Goal: Download file/media

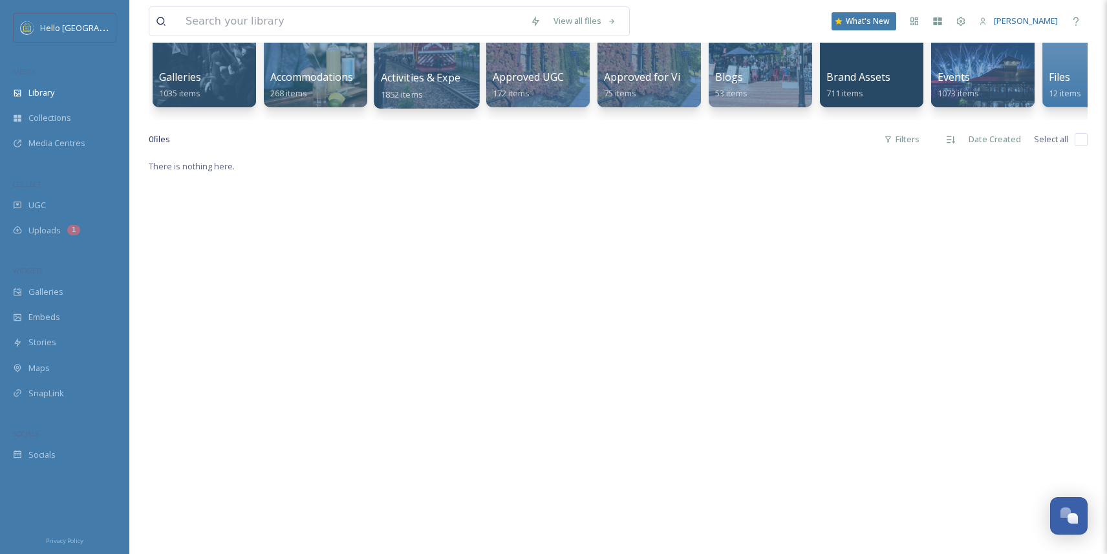
scroll to position [162, 0]
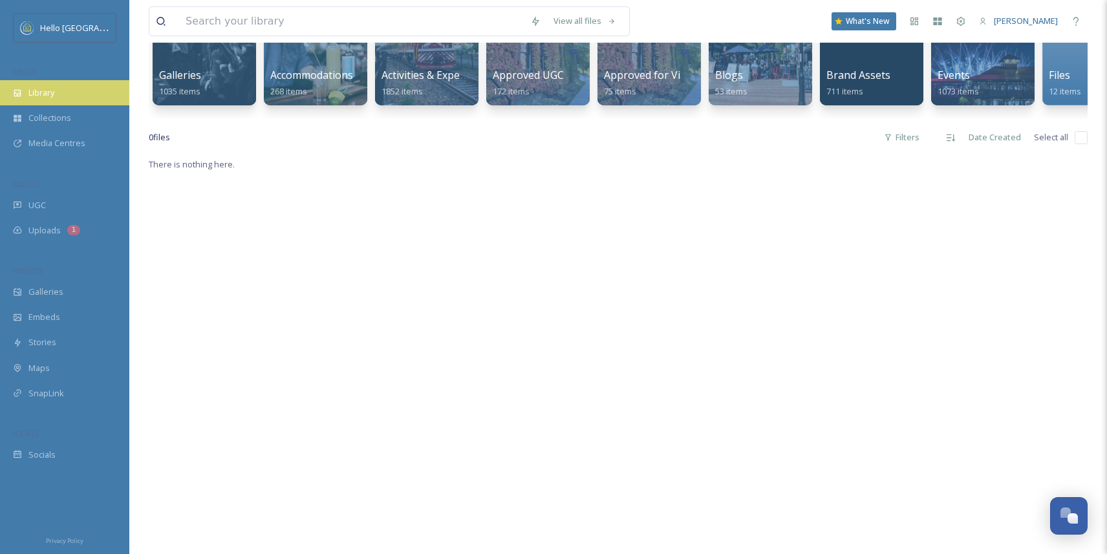
click at [47, 94] on span "Library" at bounding box center [41, 93] width 26 height 12
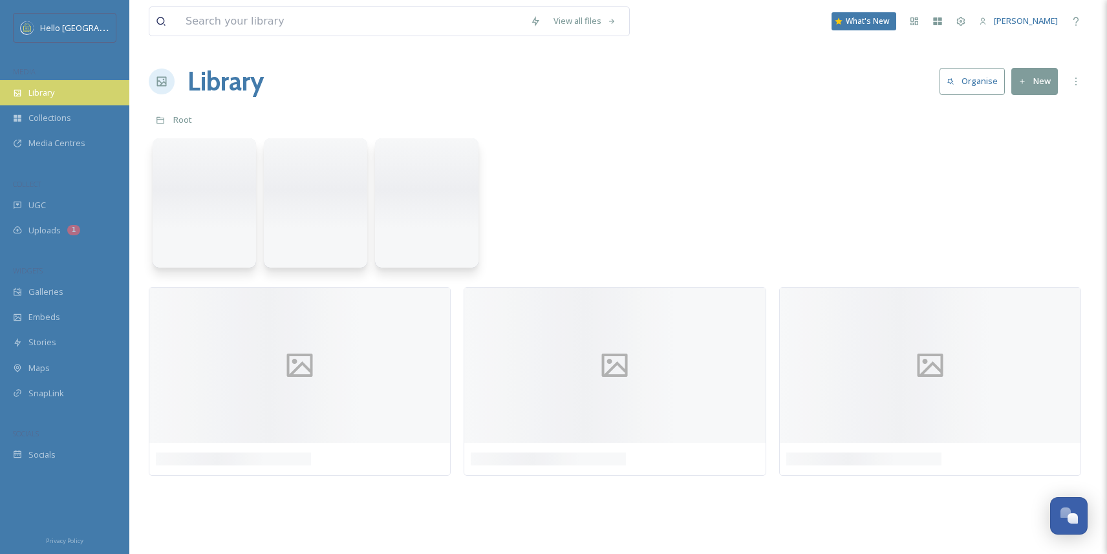
scroll to position [0, 0]
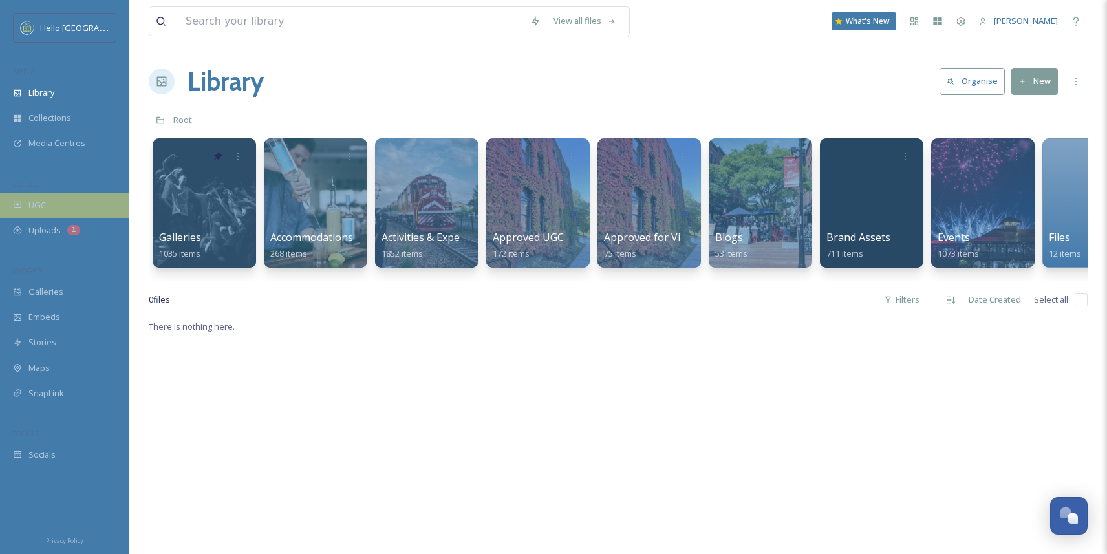
click at [56, 200] on div "UGC" at bounding box center [64, 205] width 129 height 25
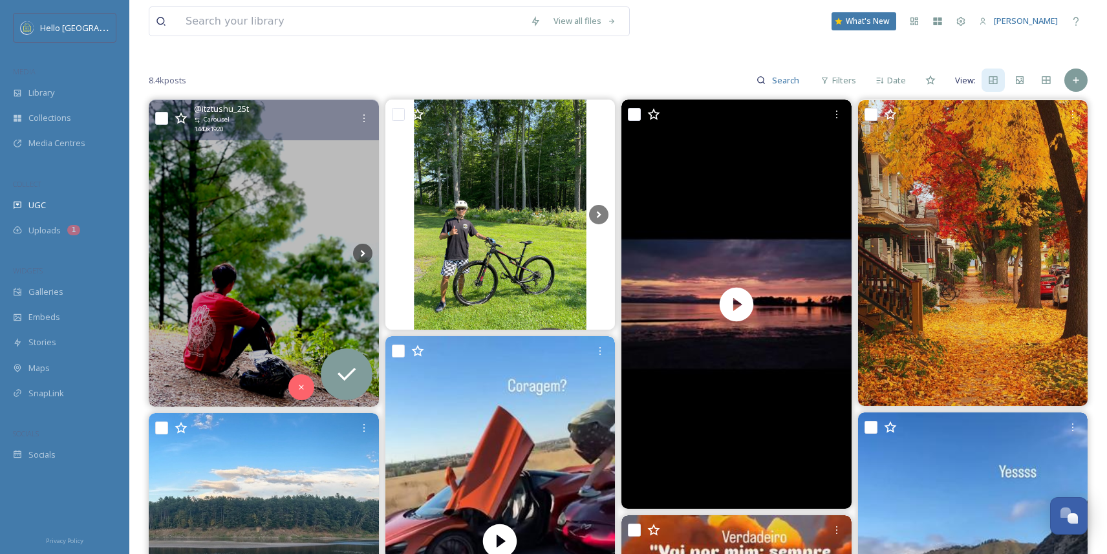
scroll to position [103, 0]
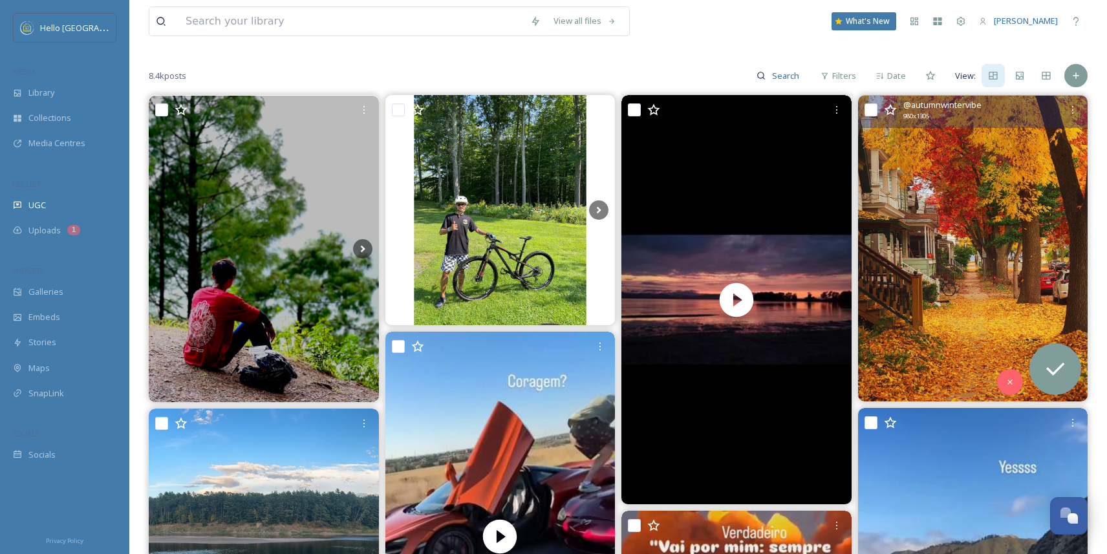
click at [1006, 285] on img at bounding box center [973, 249] width 230 height 306
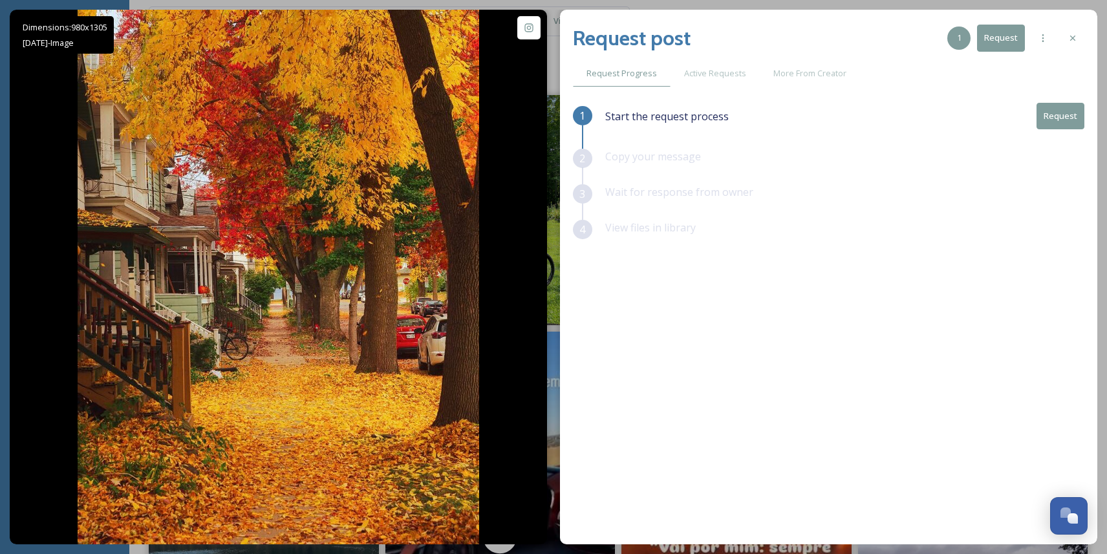
click at [1066, 123] on button "Request" at bounding box center [1061, 116] width 48 height 27
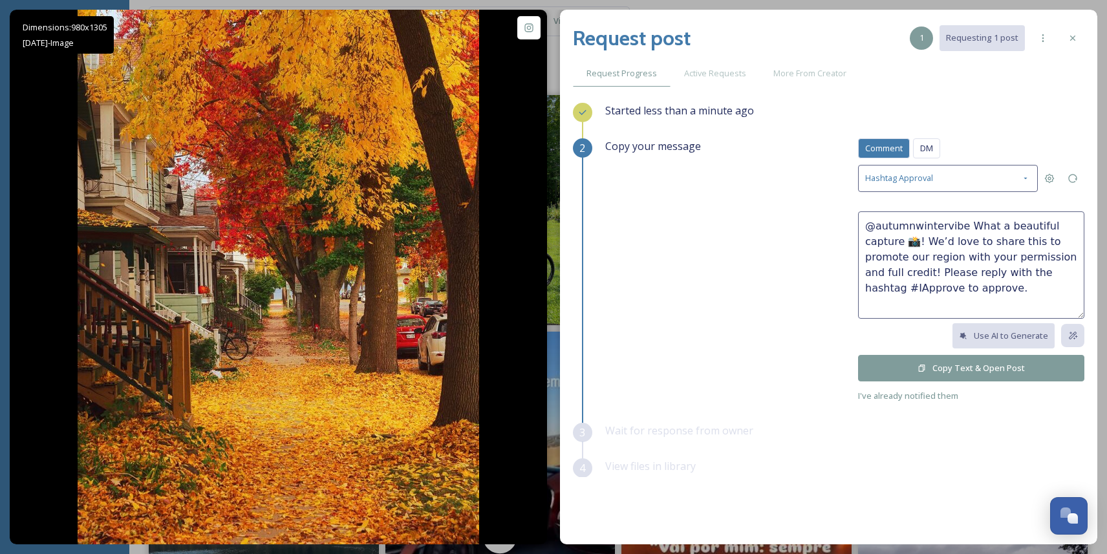
click at [985, 373] on button "Copy Text & Open Post" at bounding box center [971, 368] width 226 height 27
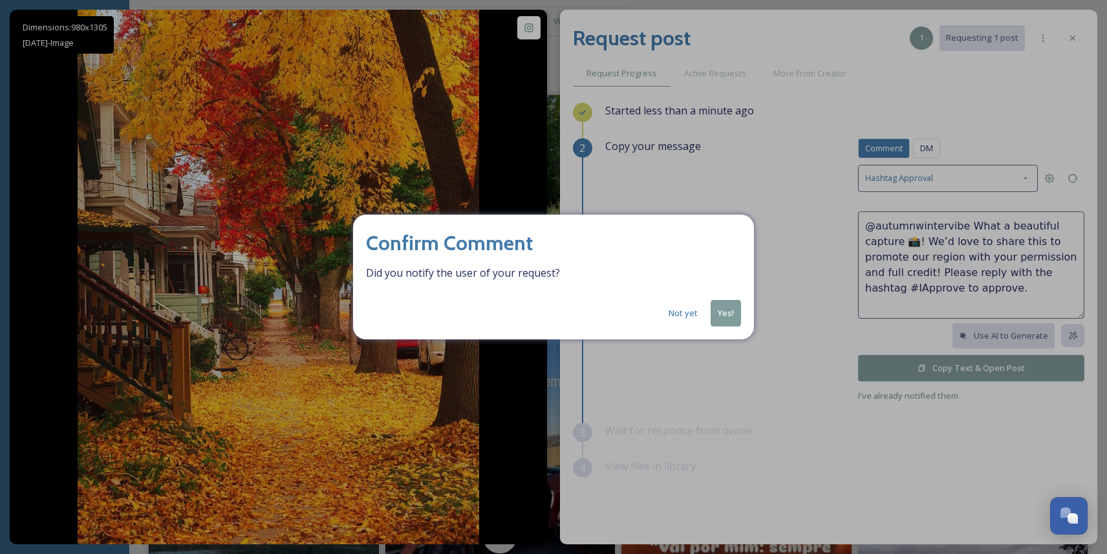
click at [678, 314] on button "Not yet" at bounding box center [683, 313] width 42 height 25
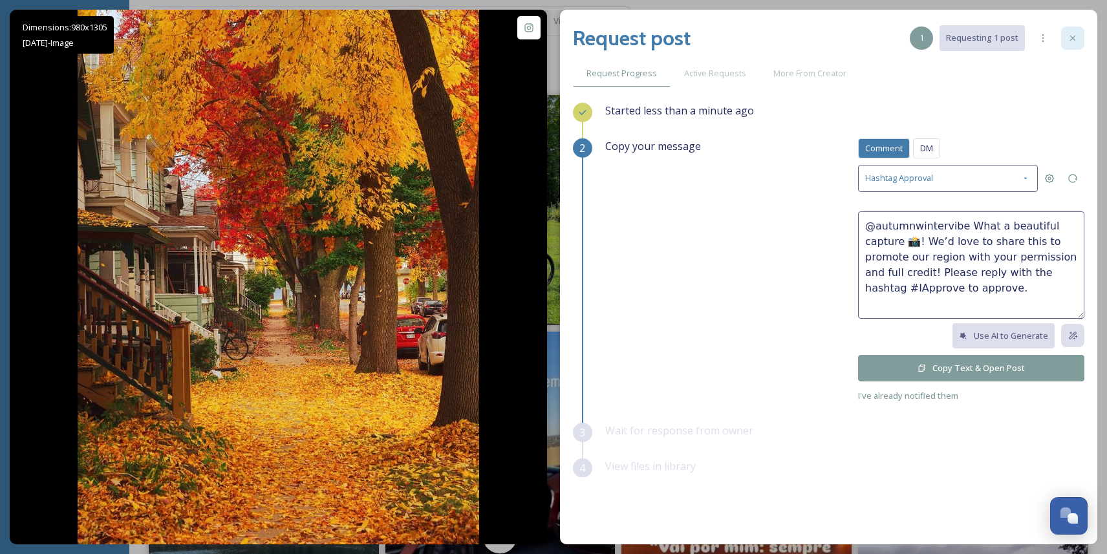
click at [1079, 40] on div at bounding box center [1072, 38] width 23 height 23
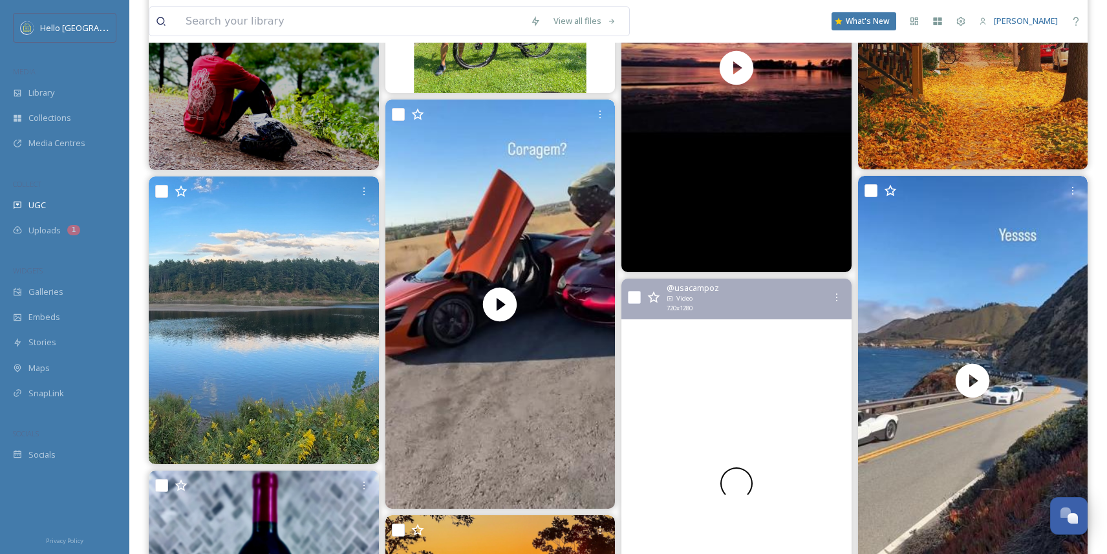
scroll to position [331, 0]
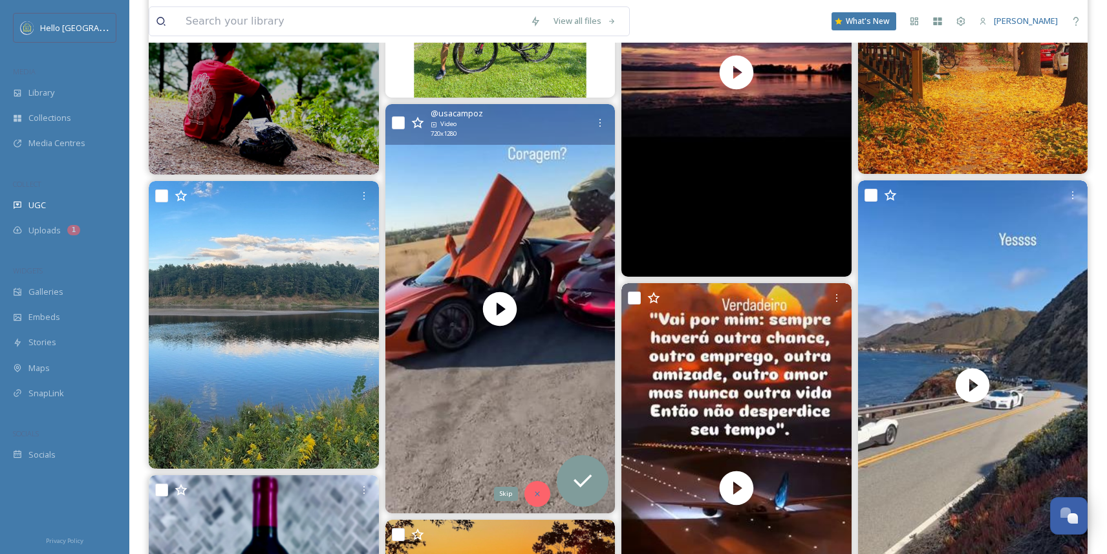
click at [539, 493] on icon at bounding box center [537, 494] width 9 height 9
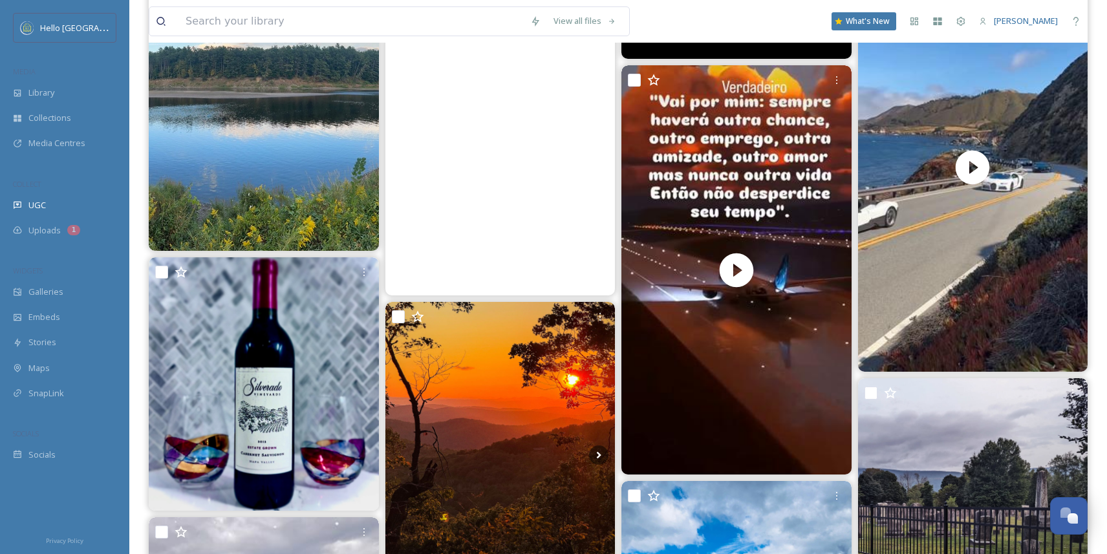
scroll to position [675, 0]
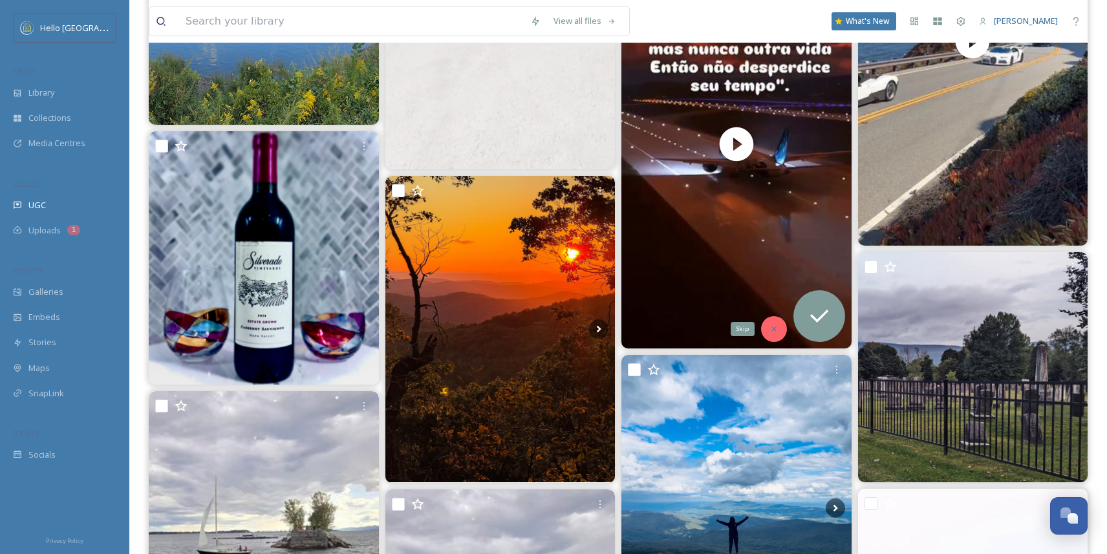
click at [772, 335] on div "Skip" at bounding box center [774, 329] width 26 height 26
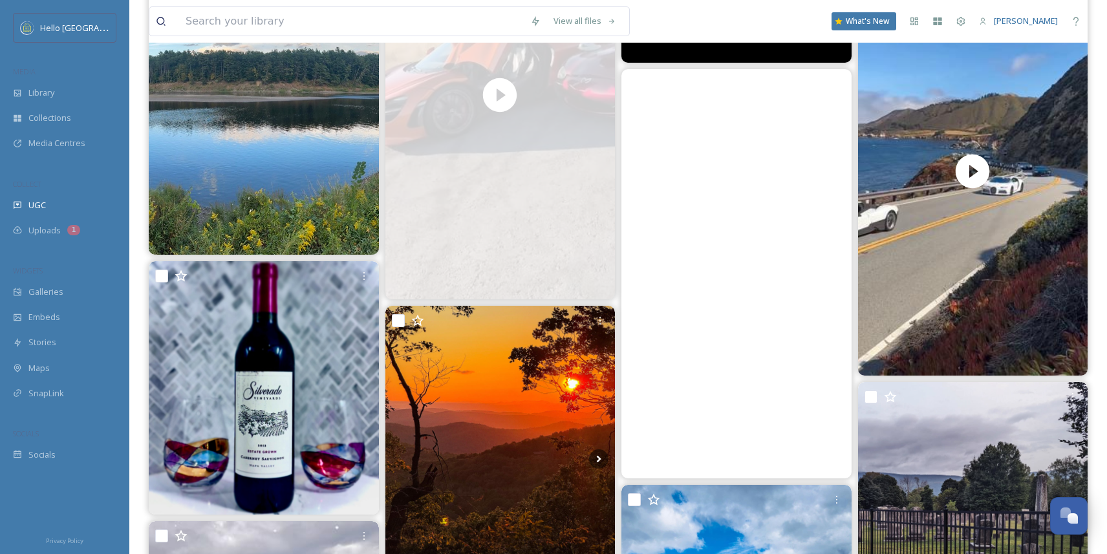
scroll to position [539, 0]
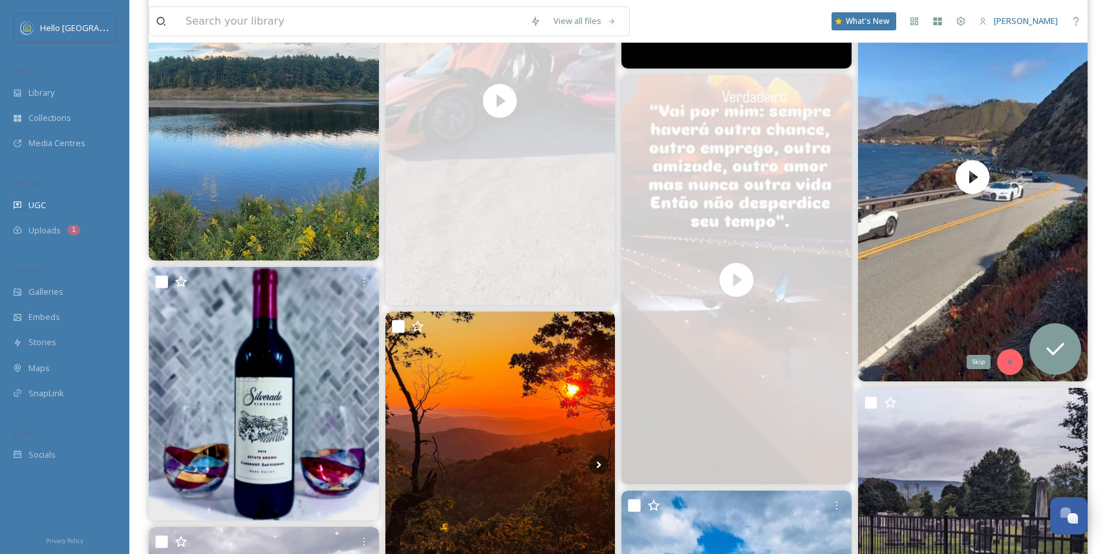
click at [1007, 356] on div "Skip" at bounding box center [1010, 362] width 26 height 26
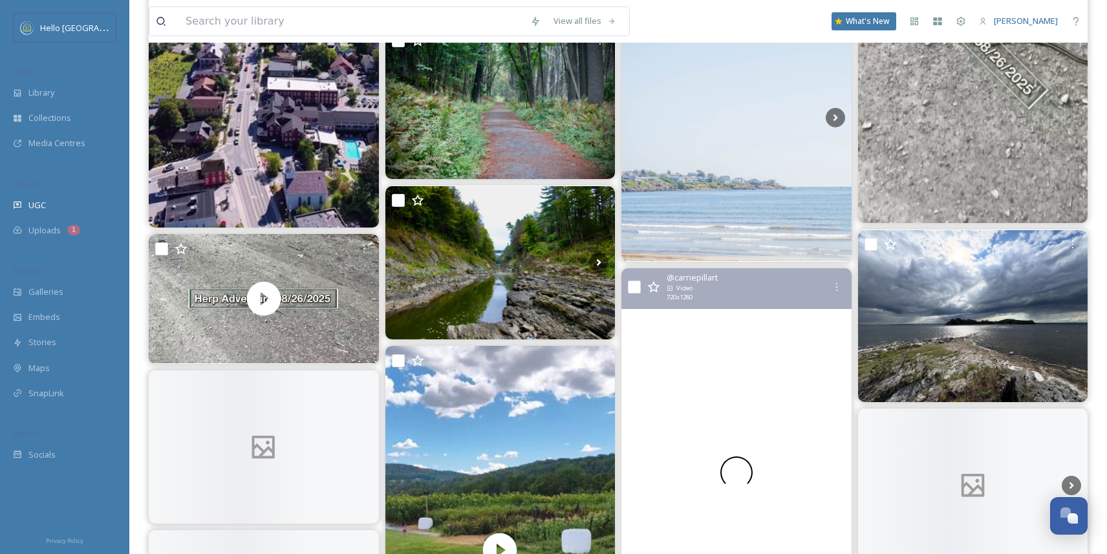
scroll to position [2501, 0]
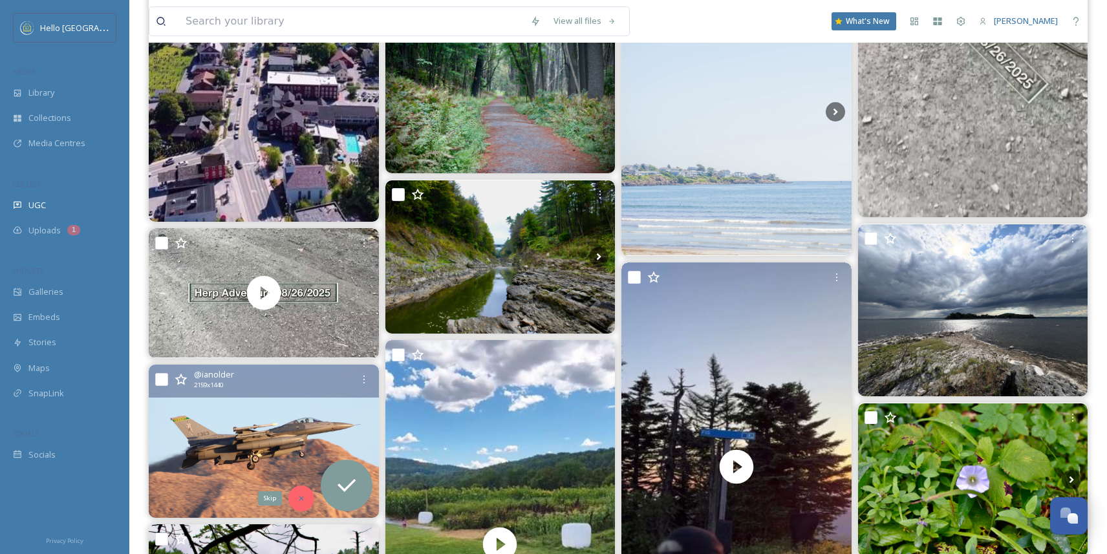
click at [299, 494] on icon at bounding box center [301, 498] width 9 height 9
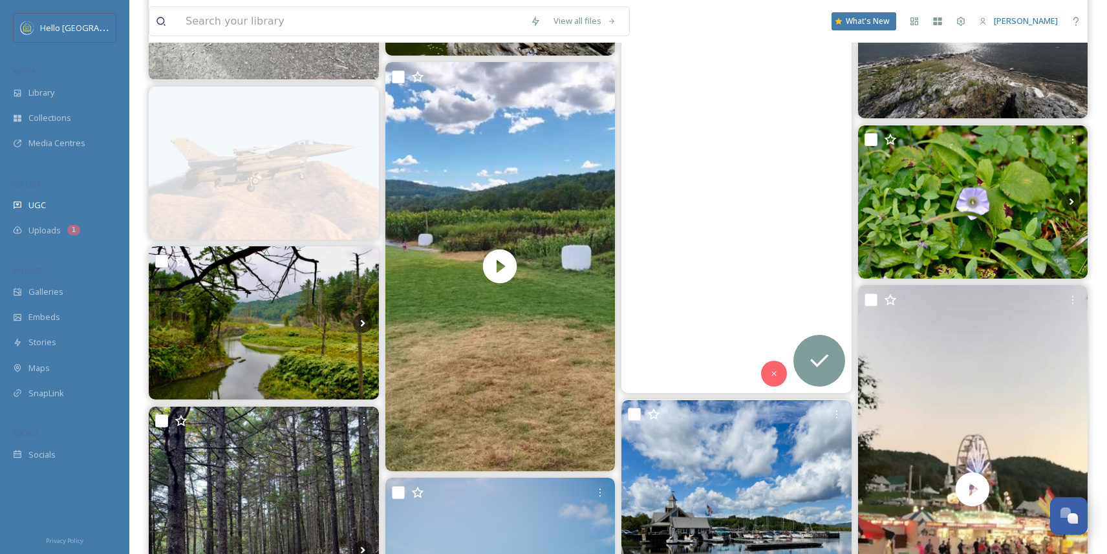
scroll to position [2761, 0]
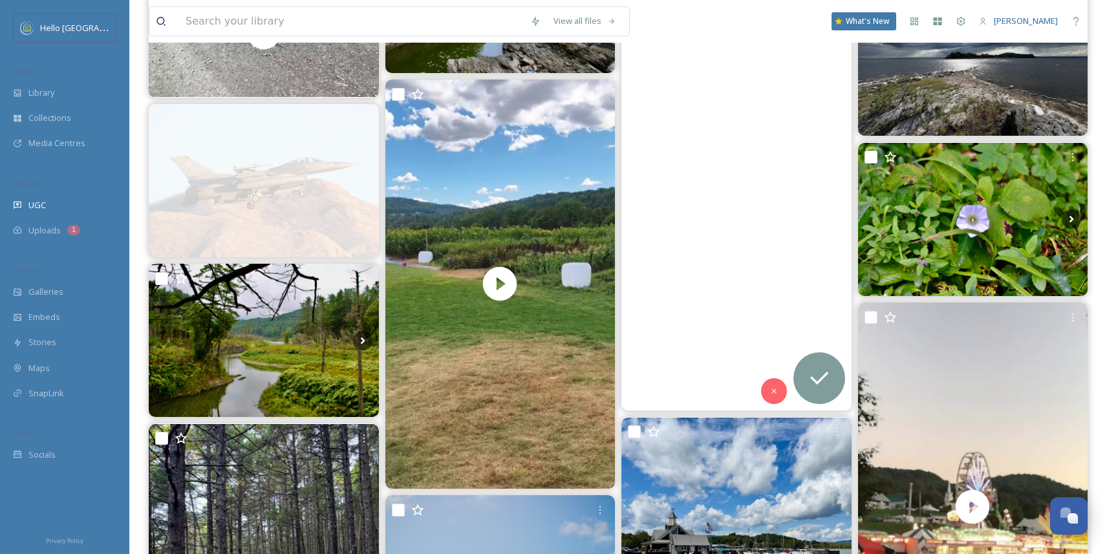
click at [737, 148] on video "Isn’t it neat how the ski trails let the light in?\a\a“If the Trees Could Sing”…" at bounding box center [736, 206] width 230 height 409
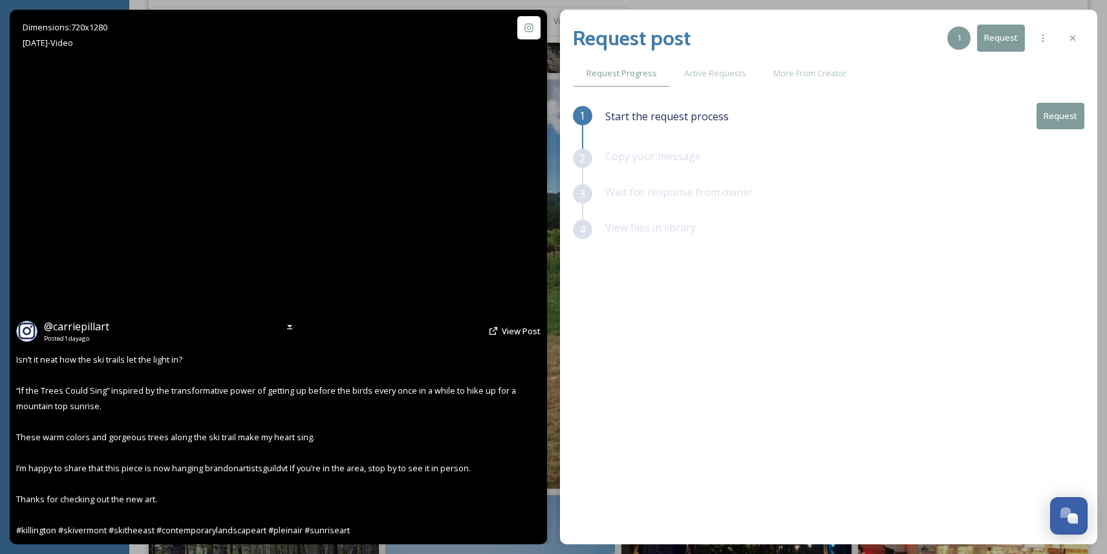
click at [272, 277] on video "Isn’t it neat how the ski trails let the light in?\a\a“If the Trees Could Sing”…" at bounding box center [278, 277] width 301 height 535
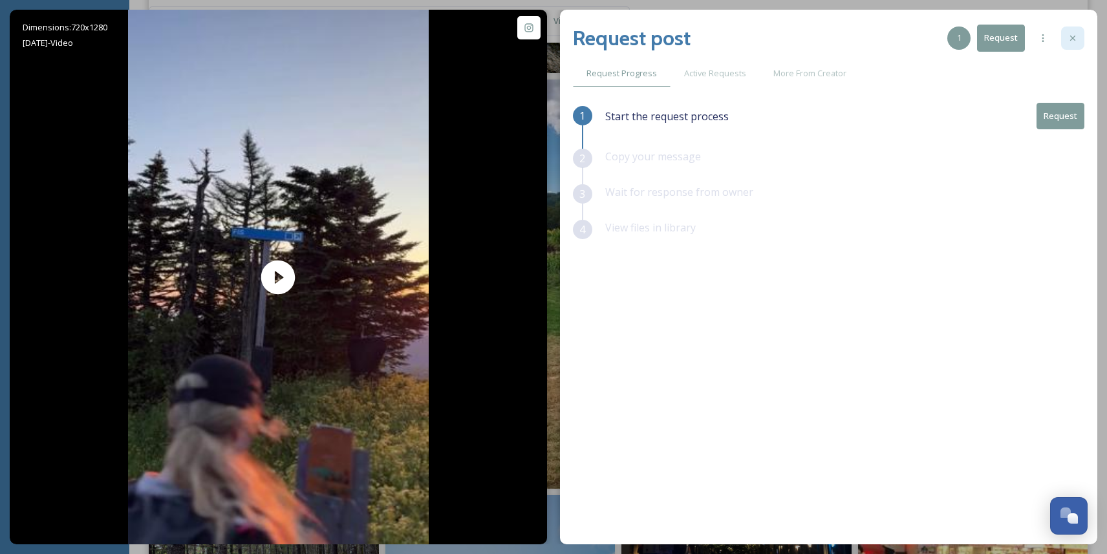
click at [1079, 38] on div at bounding box center [1072, 38] width 23 height 23
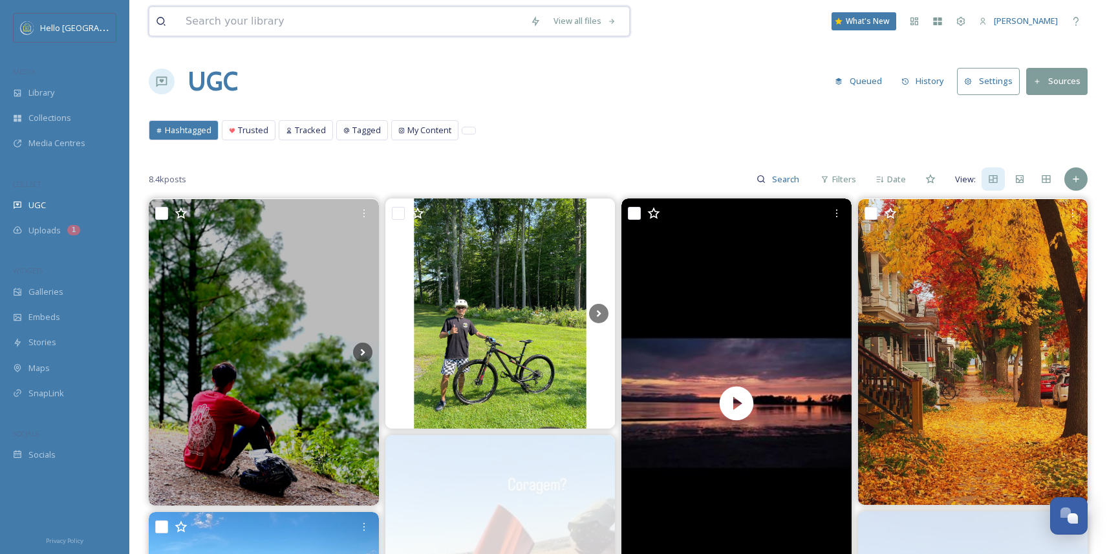
click at [383, 20] on input at bounding box center [351, 21] width 345 height 28
type input "fall"
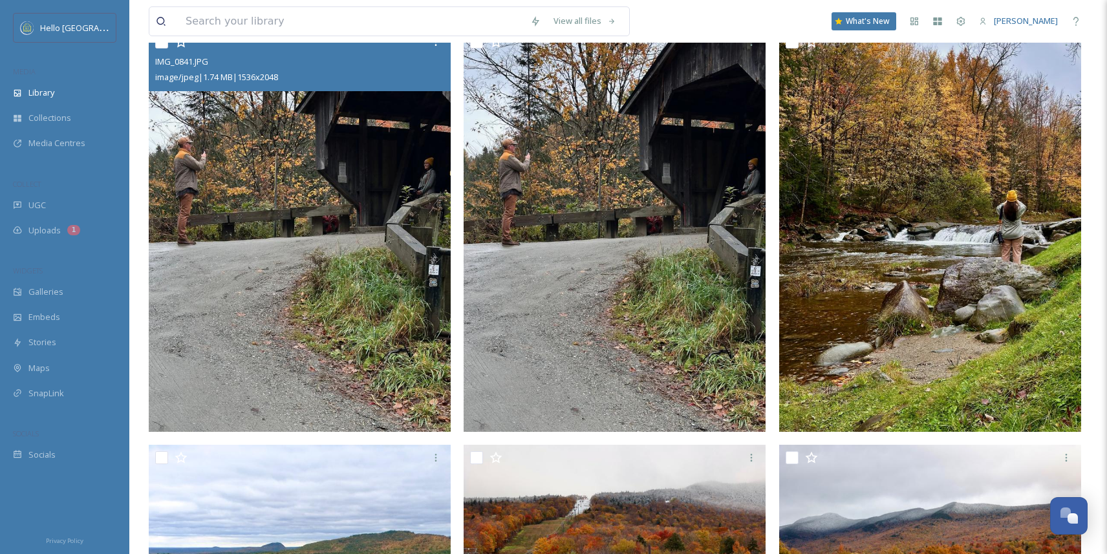
scroll to position [263, 0]
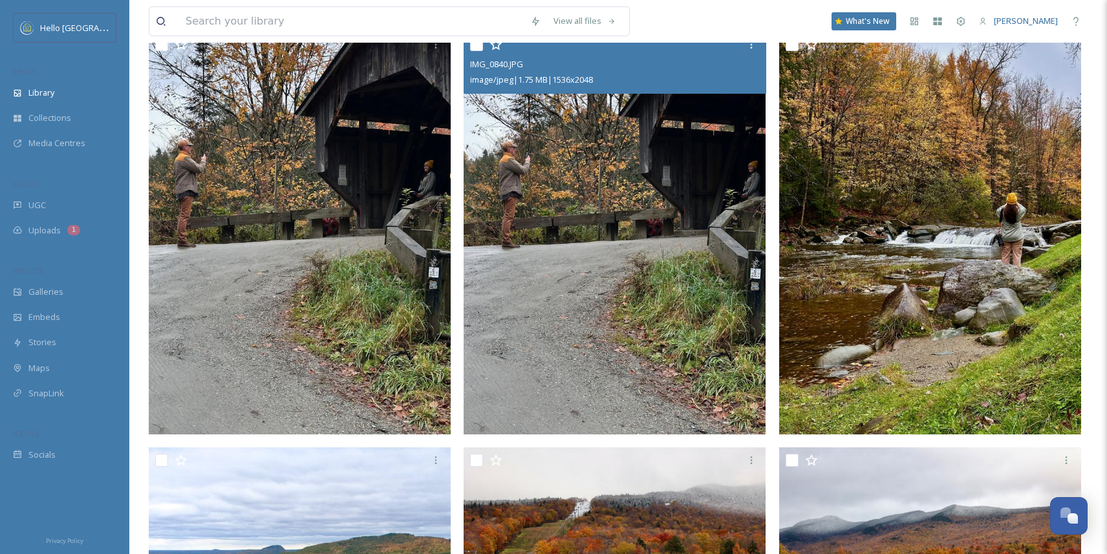
click at [634, 306] on img at bounding box center [615, 233] width 302 height 402
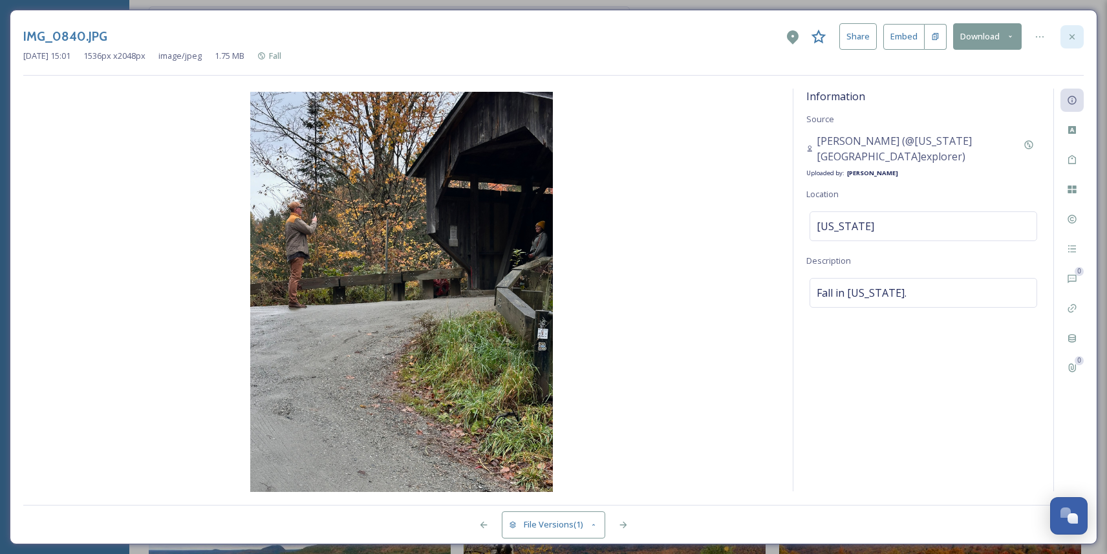
click at [1074, 33] on icon at bounding box center [1072, 37] width 10 height 10
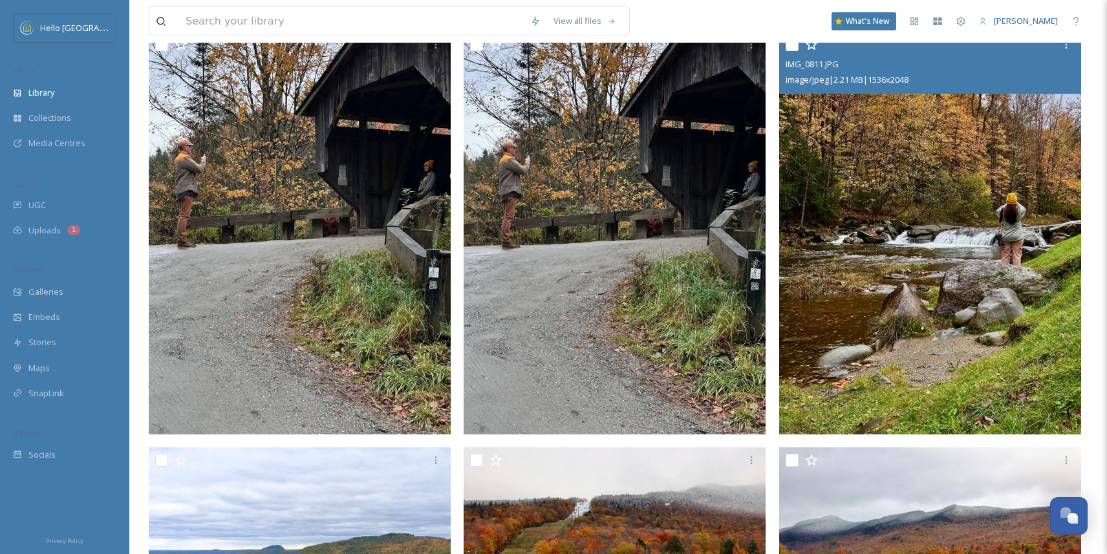
click at [927, 284] on img at bounding box center [930, 233] width 302 height 402
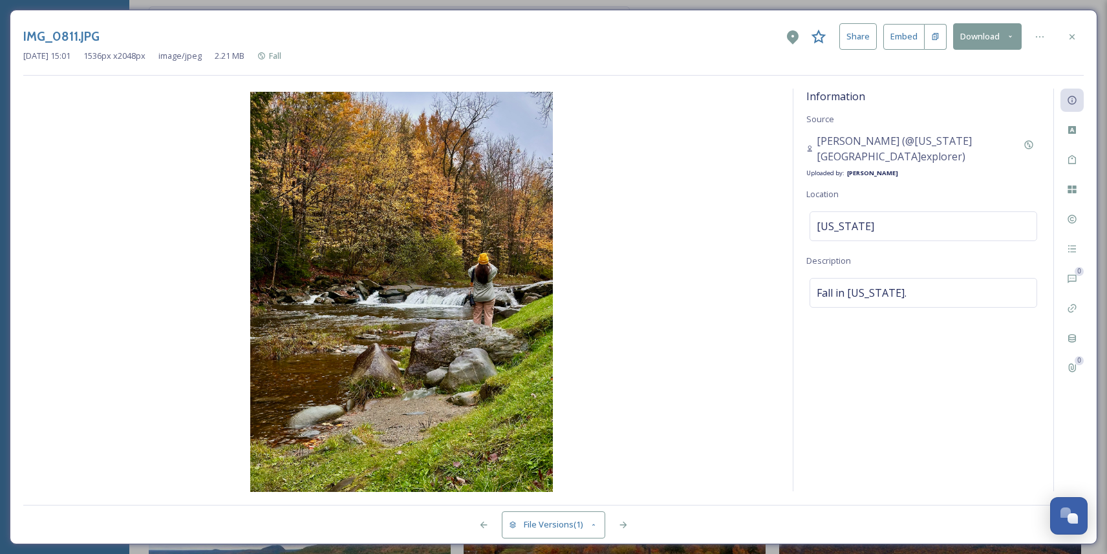
click at [1074, 21] on div "IMG_0811.JPG Share Embed Download Sep 03 2025 15:01 1536 px x 2048 px image/jpe…" at bounding box center [554, 277] width 1088 height 535
click at [1073, 32] on icon at bounding box center [1072, 37] width 10 height 10
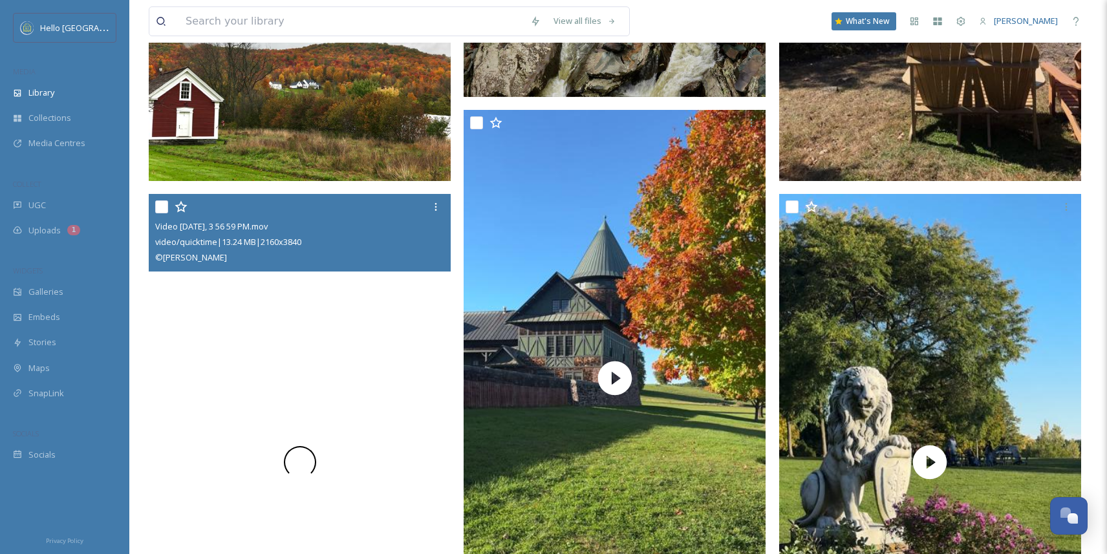
scroll to position [2142, 0]
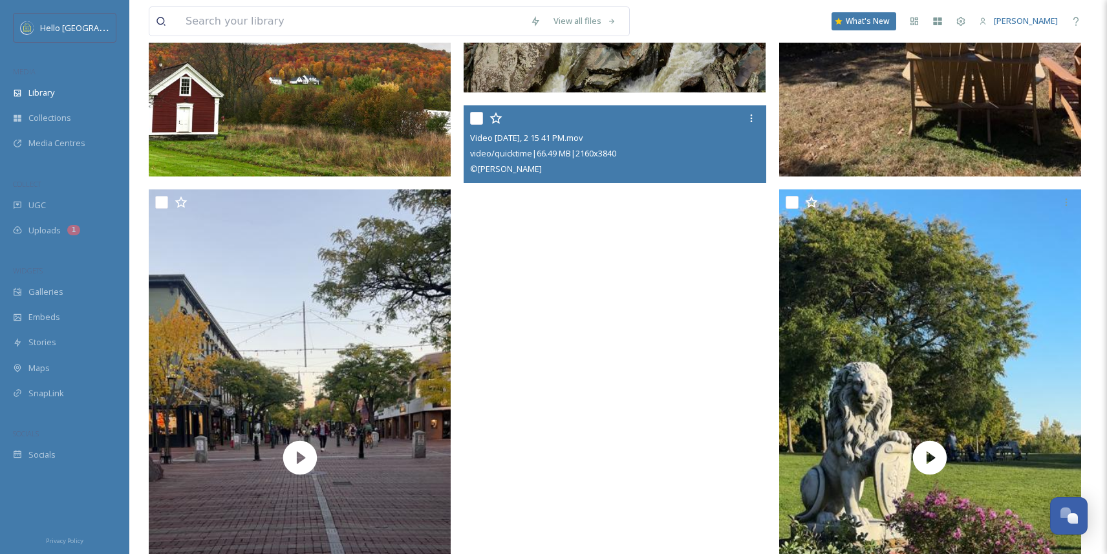
click at [570, 288] on video "Video Oct 17 2024, 2 15 41 PM.mov" at bounding box center [615, 373] width 302 height 537
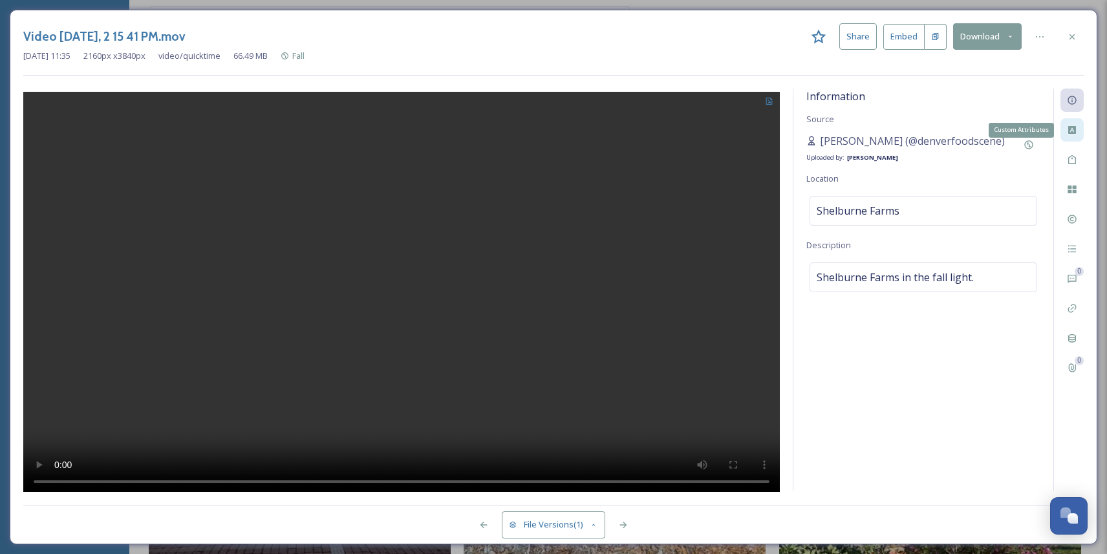
click at [1072, 127] on icon at bounding box center [1072, 130] width 10 height 10
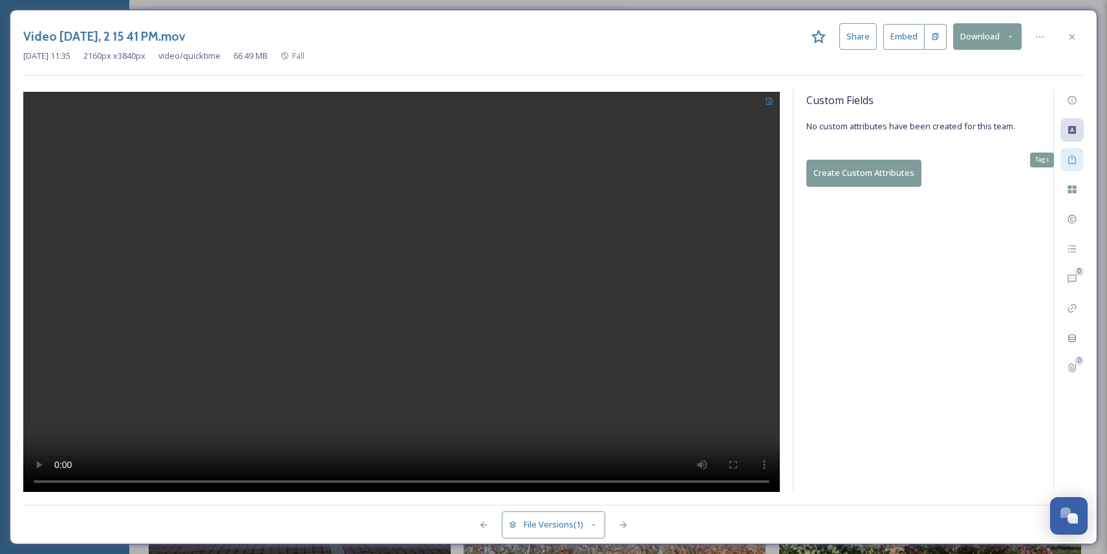
click at [1074, 156] on icon at bounding box center [1072, 159] width 8 height 9
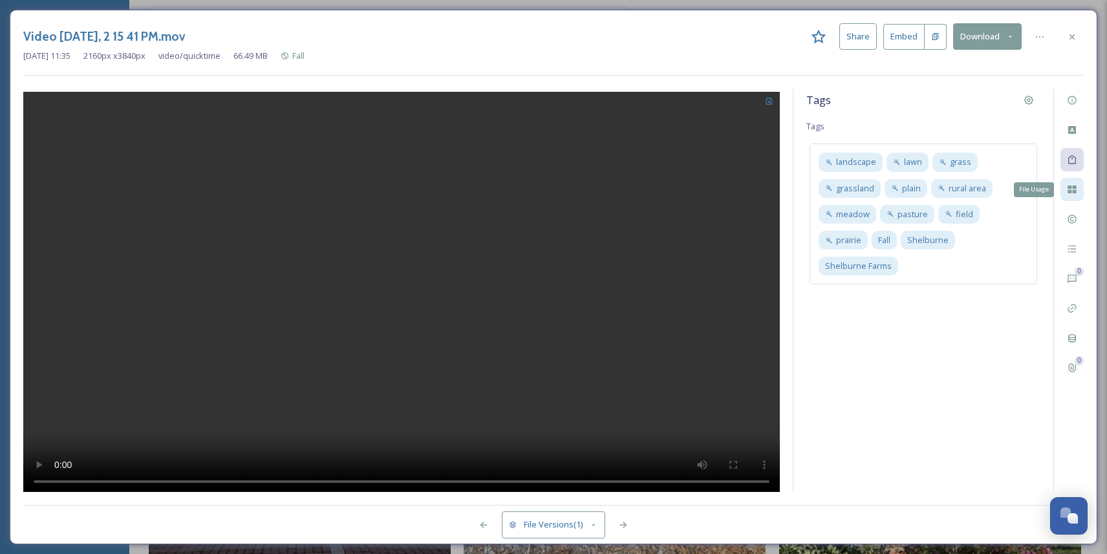
click at [1073, 179] on div "File Usage" at bounding box center [1072, 189] width 23 height 23
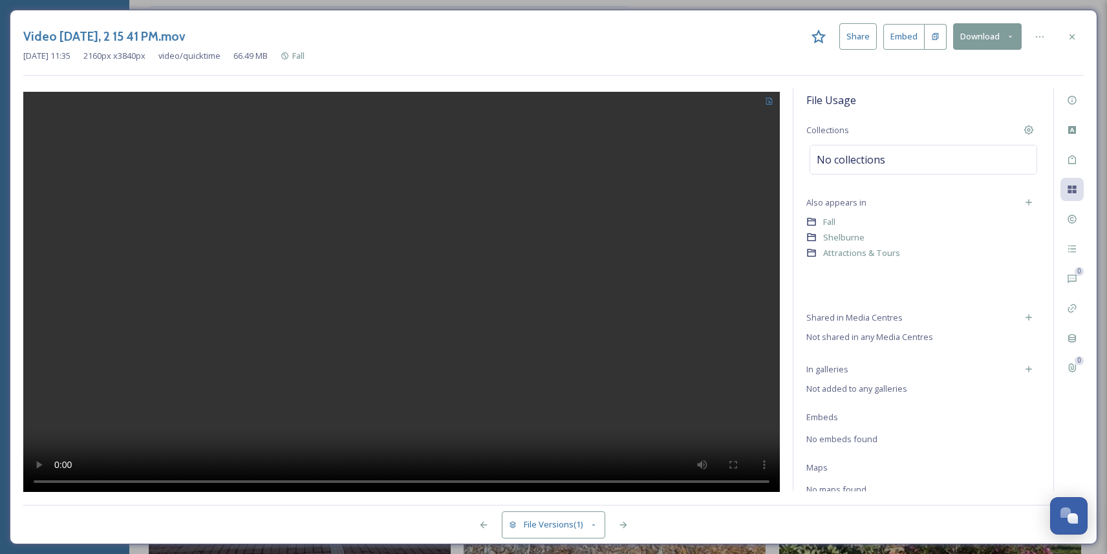
scroll to position [6, 0]
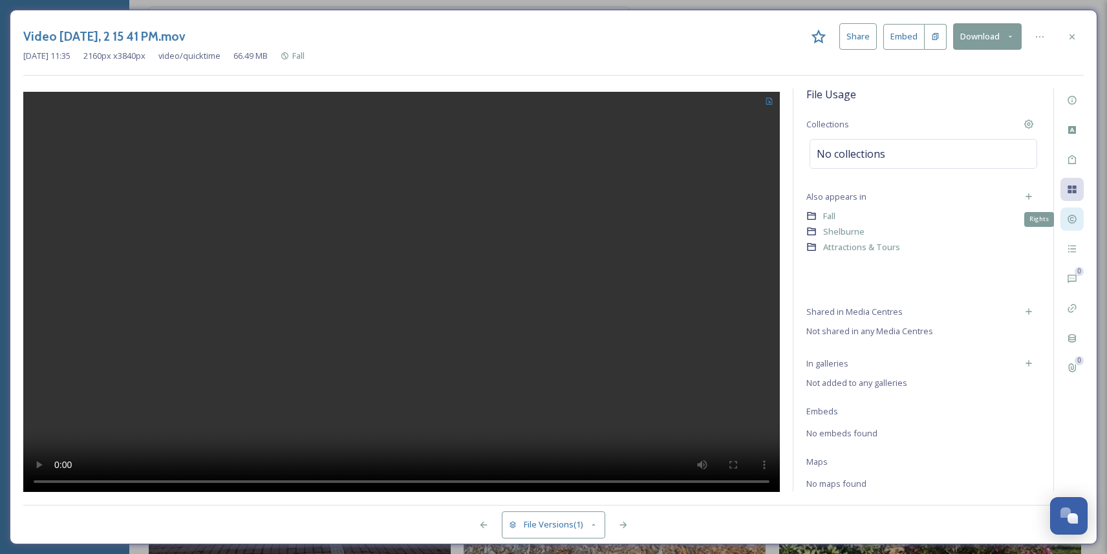
click at [1074, 226] on div "Rights" at bounding box center [1072, 219] width 23 height 23
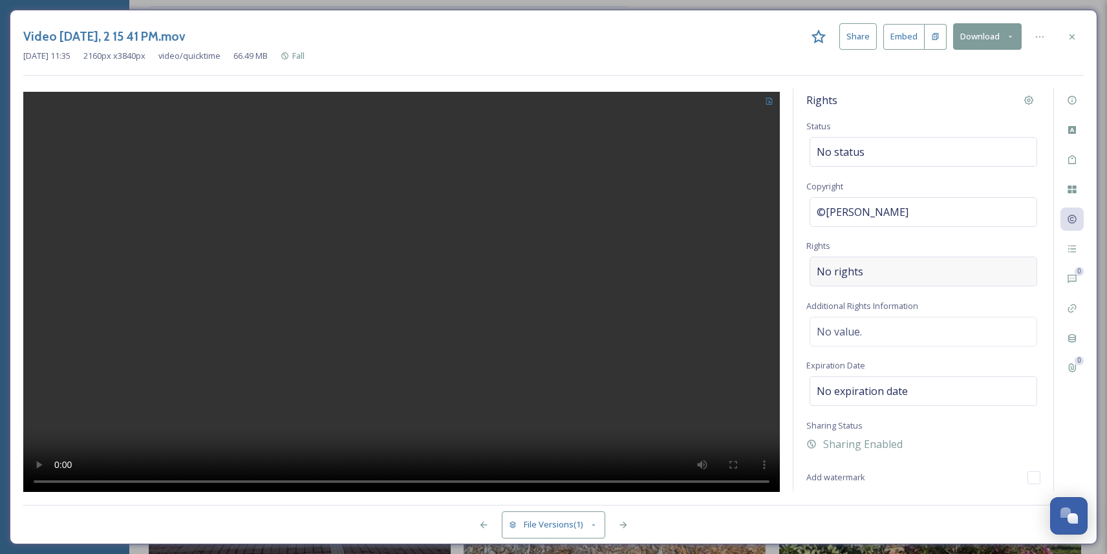
click at [955, 270] on div "No rights" at bounding box center [924, 272] width 228 height 30
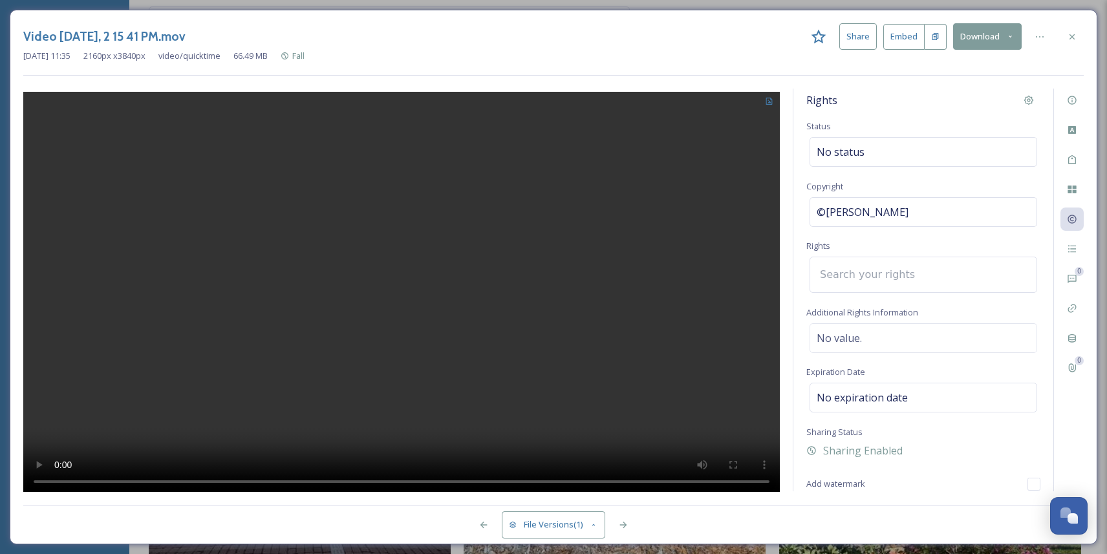
click at [956, 270] on div at bounding box center [924, 275] width 228 height 36
click at [941, 246] on div "Rights Status No status Copyright ©Yesenia Chinchilla Rights Additional Rights …" at bounding box center [924, 290] width 260 height 403
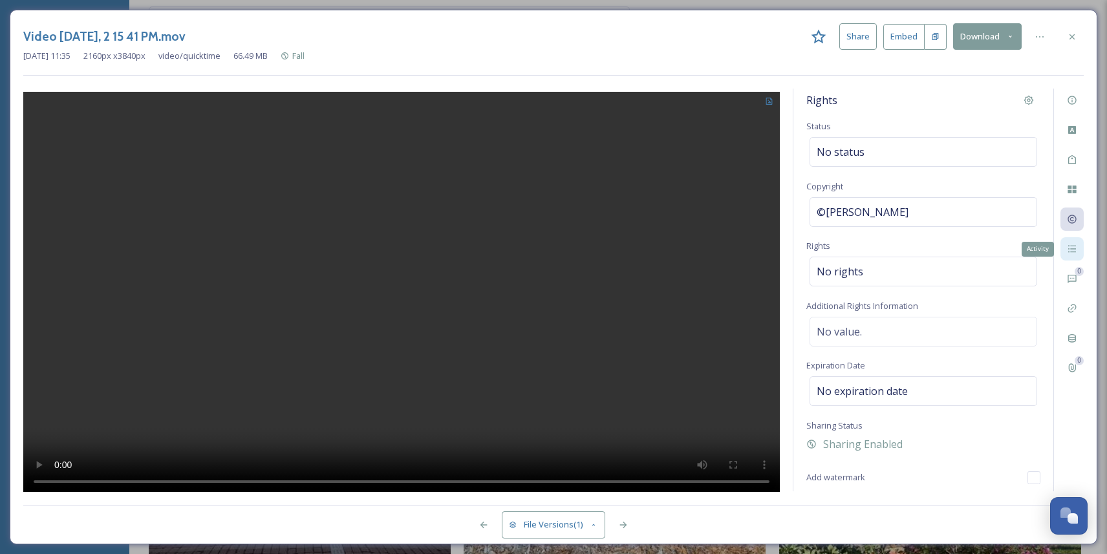
click at [1072, 248] on icon at bounding box center [1072, 249] width 8 height 7
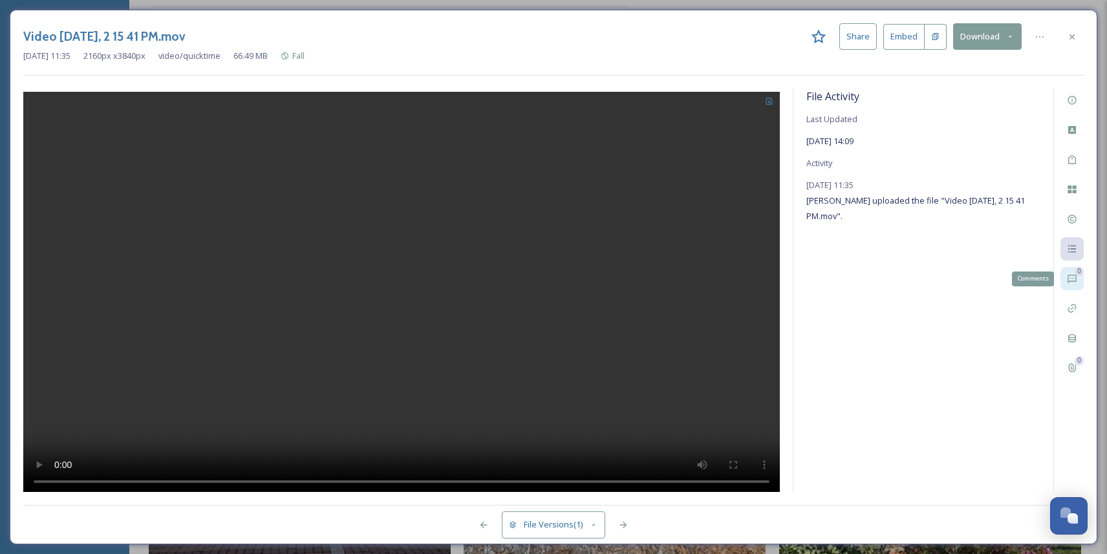
click at [1082, 279] on div "0 Comments" at bounding box center [1072, 278] width 23 height 23
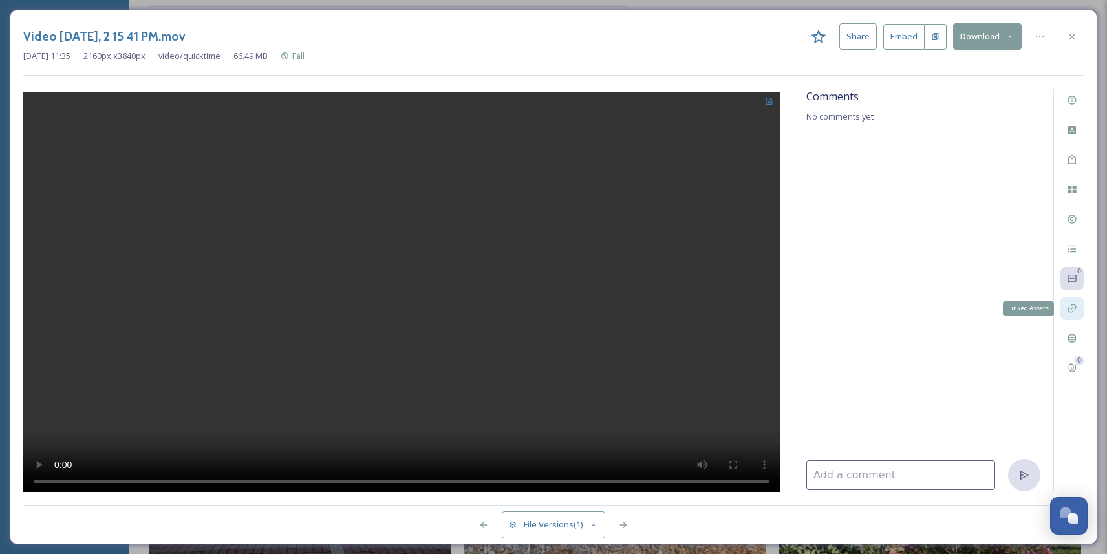
click at [1072, 310] on icon at bounding box center [1072, 308] width 10 height 10
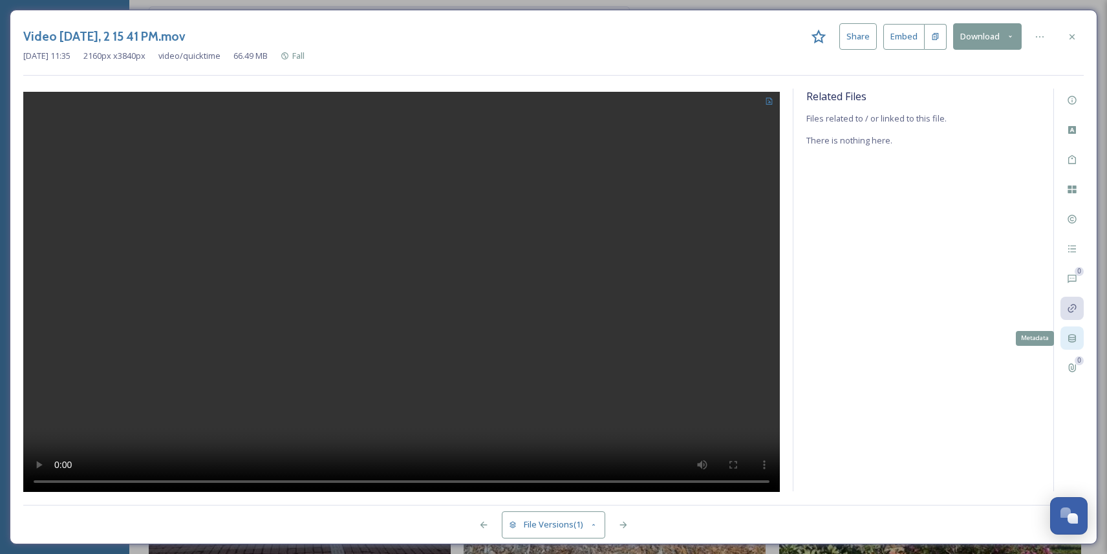
click at [1074, 337] on icon at bounding box center [1072, 338] width 8 height 8
click at [980, 52] on div "Aug 27 2025 11:35 2160 px x 3840 px video/quicktime 66.49 MB Fall" at bounding box center [553, 56] width 1061 height 12
click at [981, 32] on button "Download" at bounding box center [987, 36] width 69 height 27
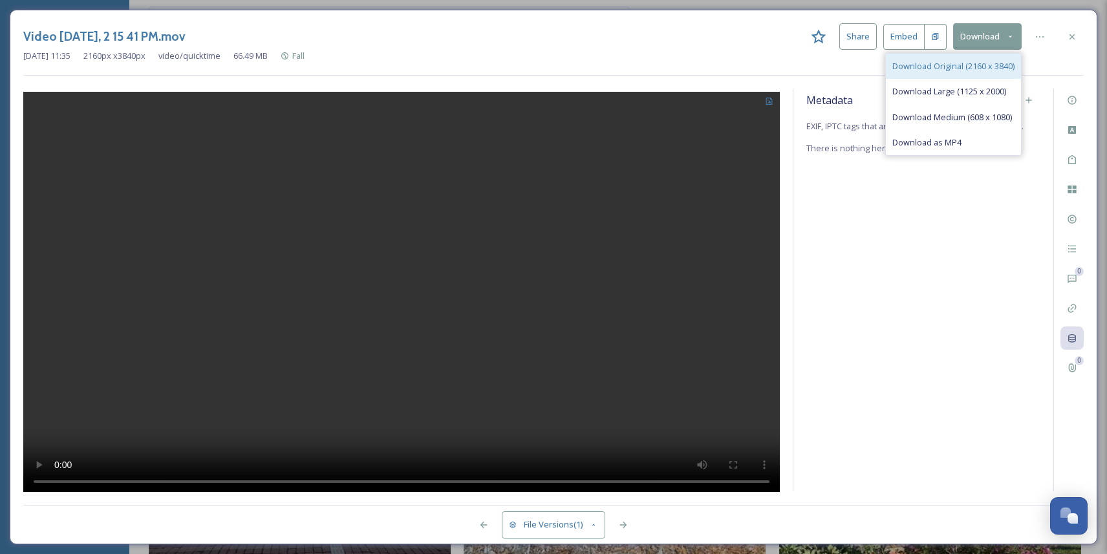
click at [964, 69] on span "Download Original (2160 x 3840)" at bounding box center [953, 66] width 122 height 12
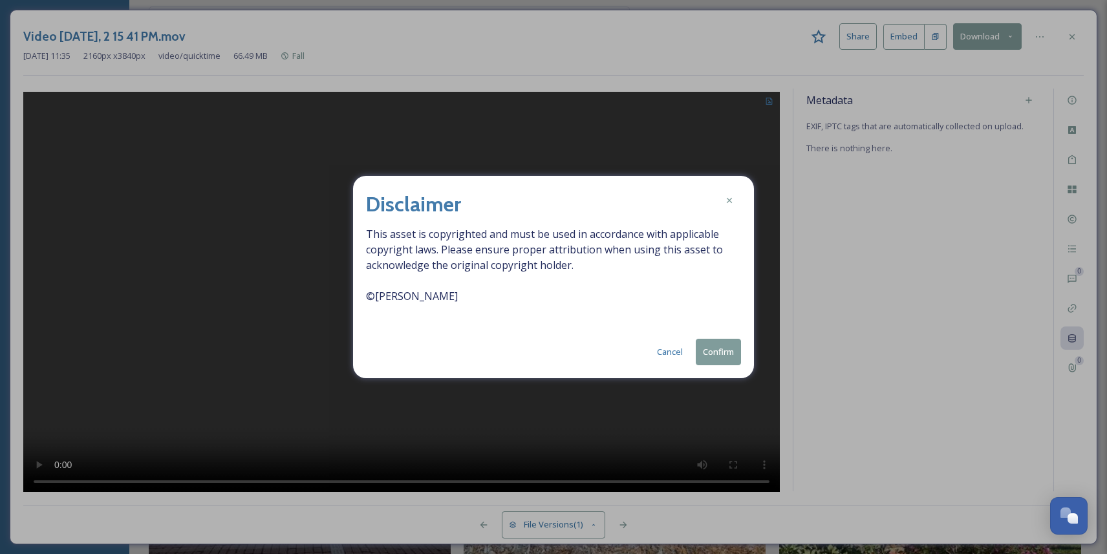
click at [717, 347] on button "Confirm" at bounding box center [718, 352] width 45 height 27
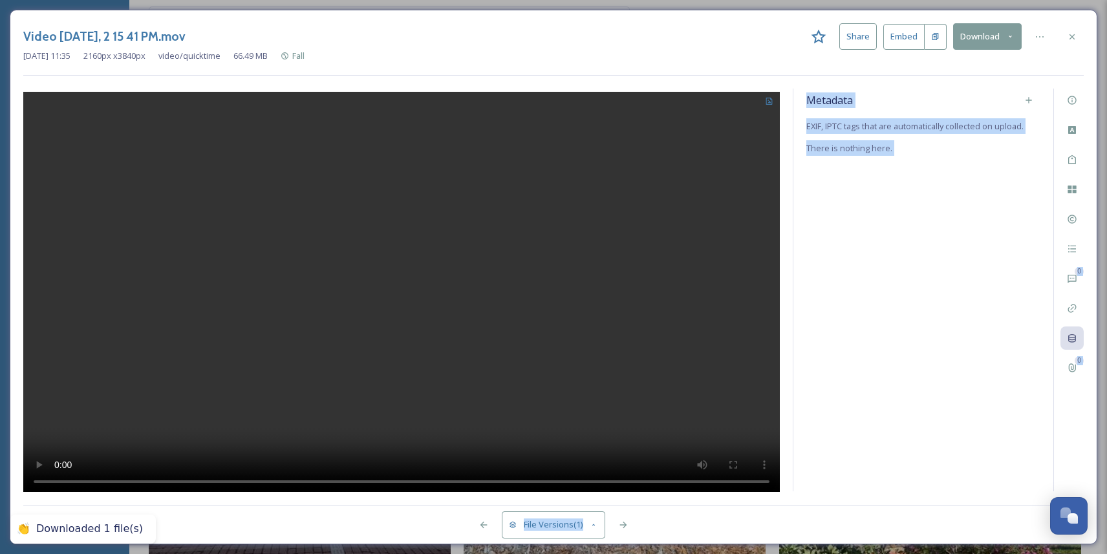
drag, startPoint x: 518, startPoint y: 305, endPoint x: 378, endPoint y: 300, distance: 140.4
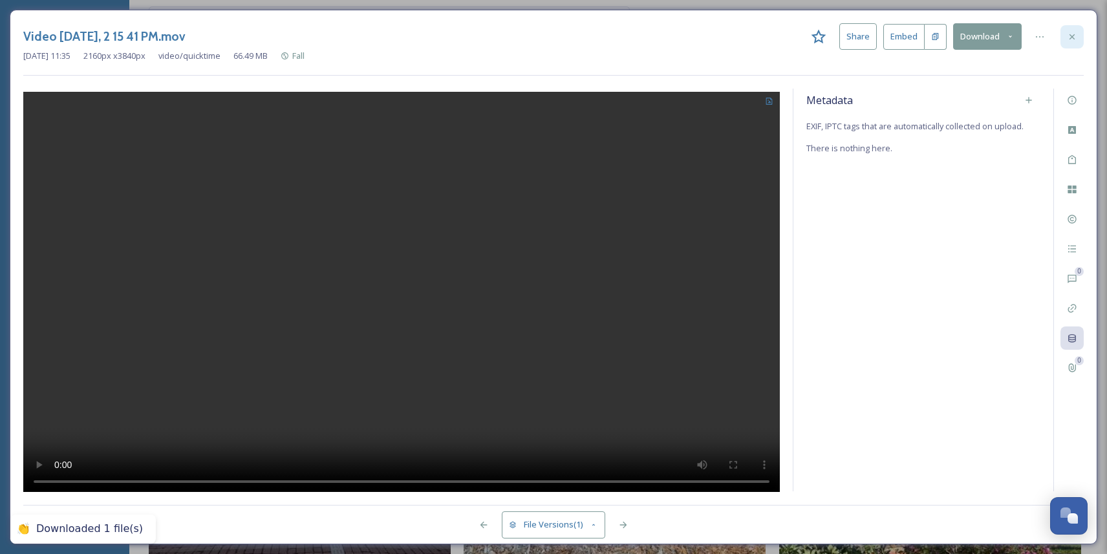
click at [1069, 33] on icon at bounding box center [1072, 37] width 10 height 10
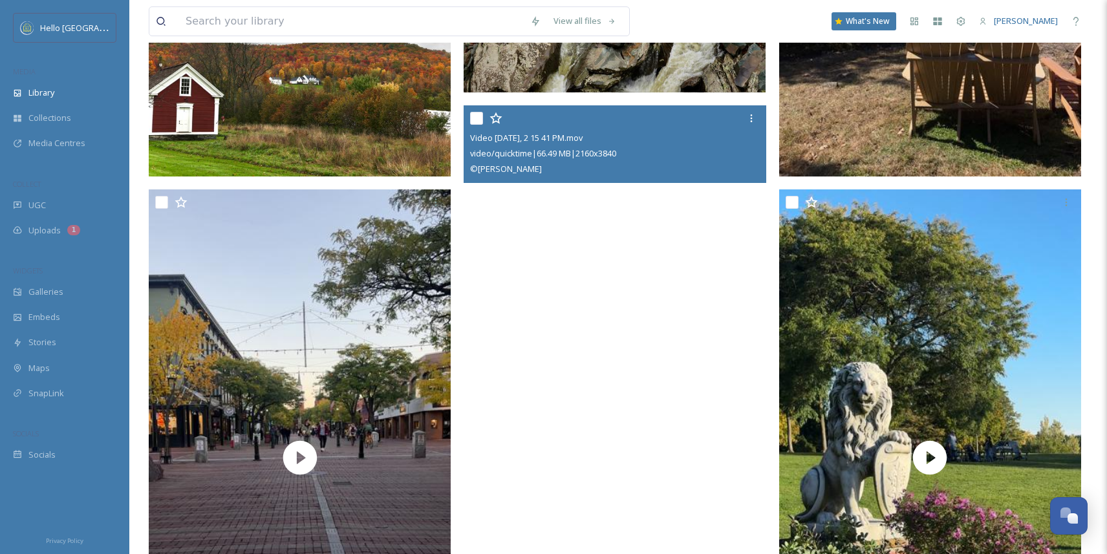
click at [689, 351] on video "Video Oct 17 2024, 2 15 41 PM.mov" at bounding box center [615, 373] width 302 height 537
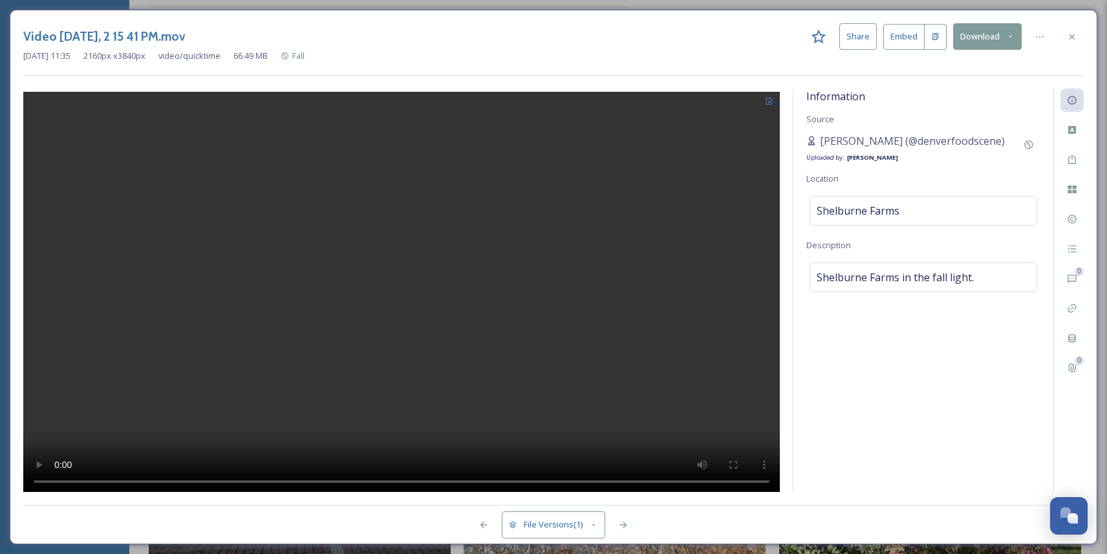
drag, startPoint x: 820, startPoint y: 141, endPoint x: 1010, endPoint y: 142, distance: 189.5
click at [1010, 142] on div "Yesenia Chinchilla (@denverfoodscene) Uploaded by: Chloe Martelon" at bounding box center [923, 148] width 234 height 31
copy span "Yesenia Chinchilla (@denverfoodscene)"
click at [822, 39] on icon at bounding box center [819, 37] width 16 height 16
click at [823, 39] on icon at bounding box center [819, 37] width 16 height 16
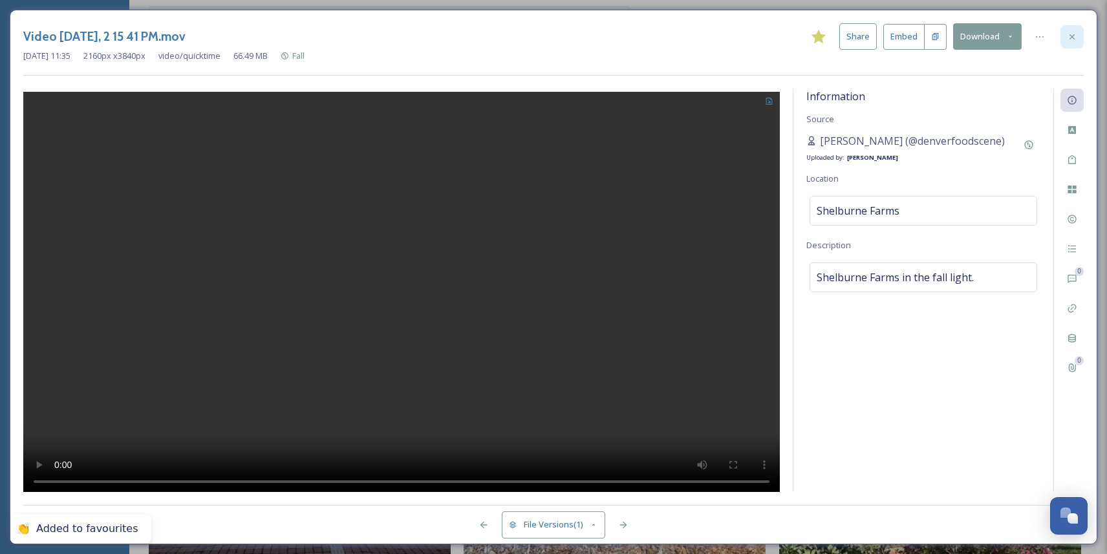
click at [1081, 34] on div at bounding box center [1072, 36] width 23 height 23
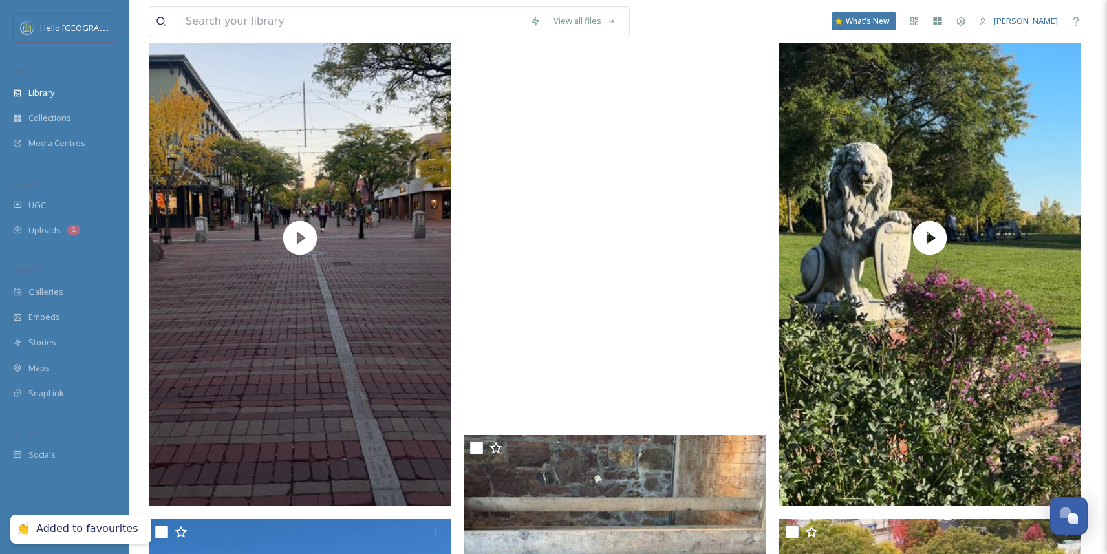
scroll to position [2371, 0]
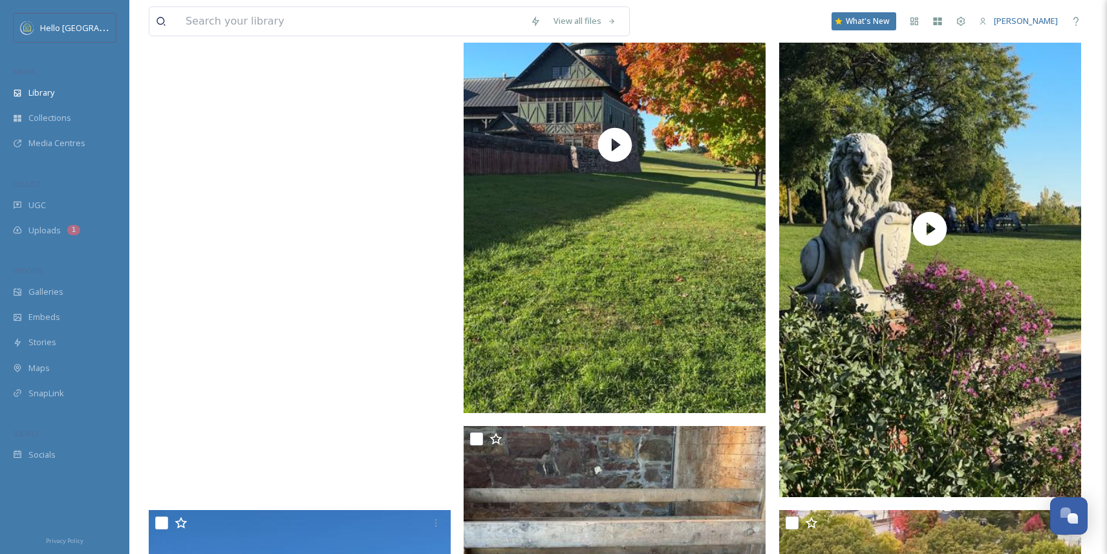
click at [316, 278] on video "Video Oct 17 2024, 3 56 59 PM.mov" at bounding box center [300, 229] width 302 height 537
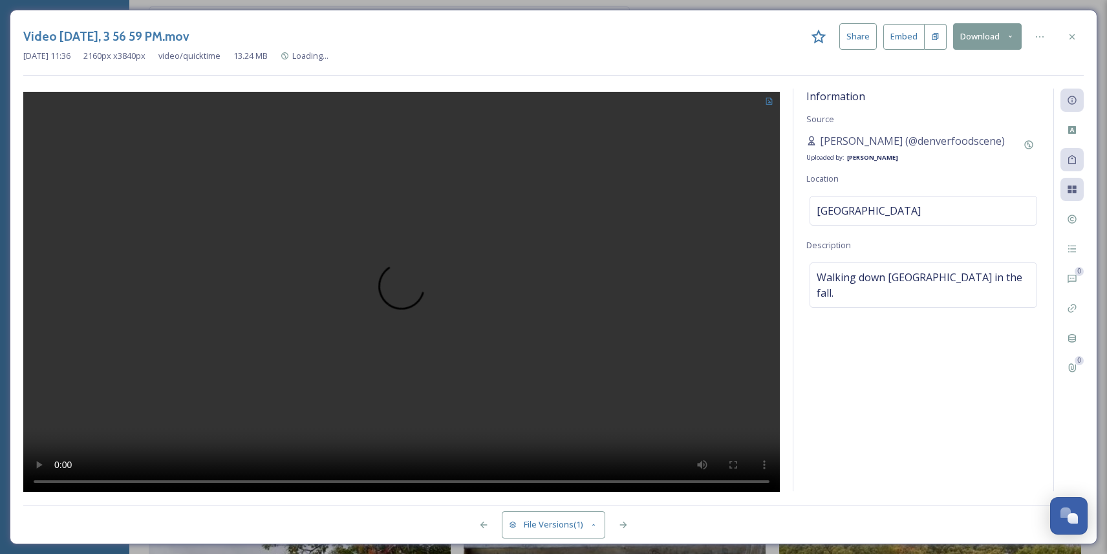
scroll to position [1821, 0]
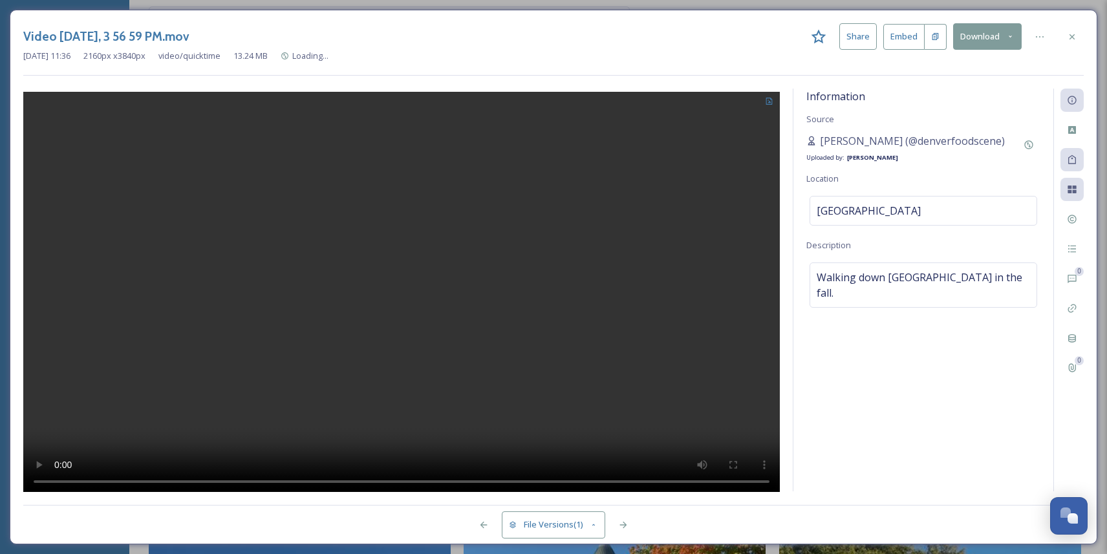
click at [826, 34] on icon at bounding box center [819, 36] width 15 height 14
click at [1070, 34] on icon at bounding box center [1072, 36] width 5 height 5
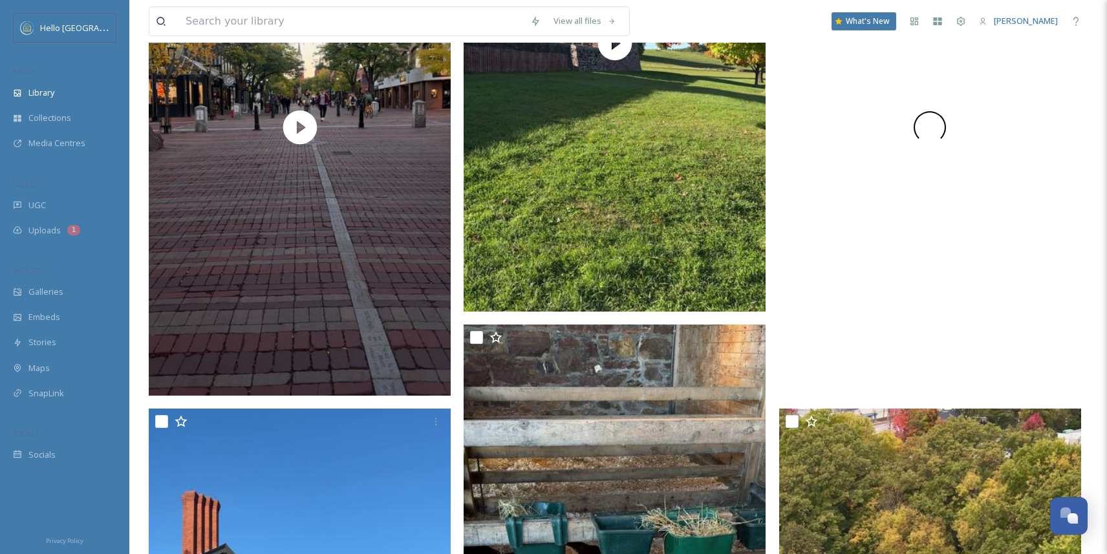
scroll to position [2477, 0]
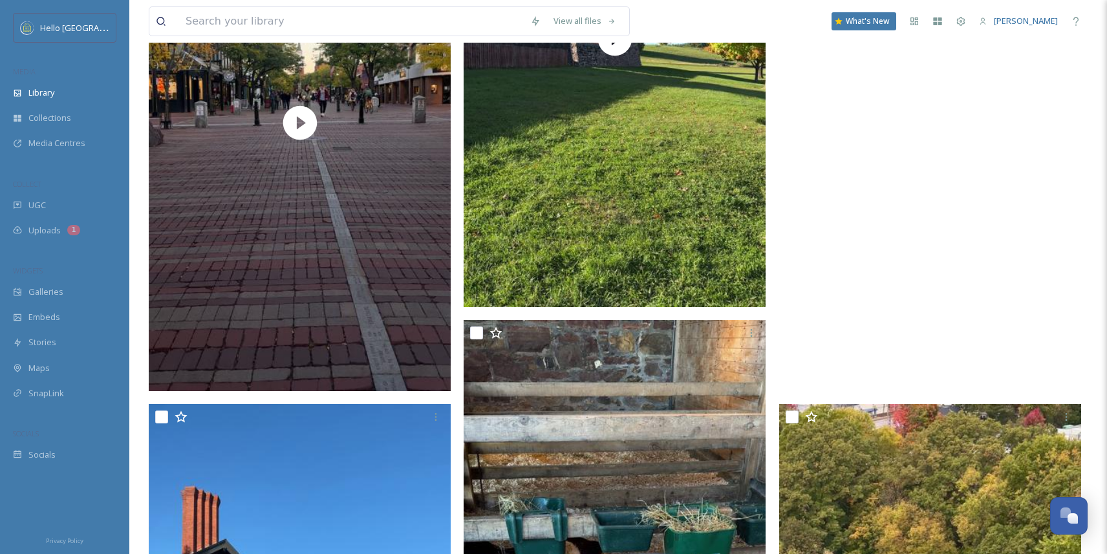
click at [868, 248] on video "Video Oct 17 2024, 2 32 07 PM.mov" at bounding box center [930, 122] width 302 height 537
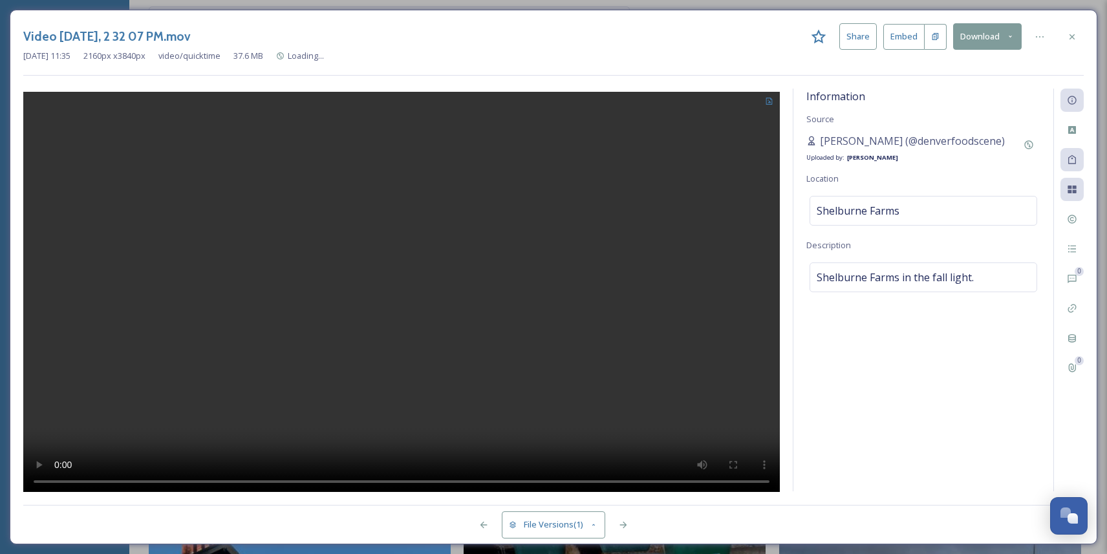
click at [821, 39] on icon at bounding box center [819, 36] width 15 height 14
click at [818, 33] on icon at bounding box center [819, 37] width 16 height 16
click at [1075, 36] on icon at bounding box center [1072, 37] width 10 height 10
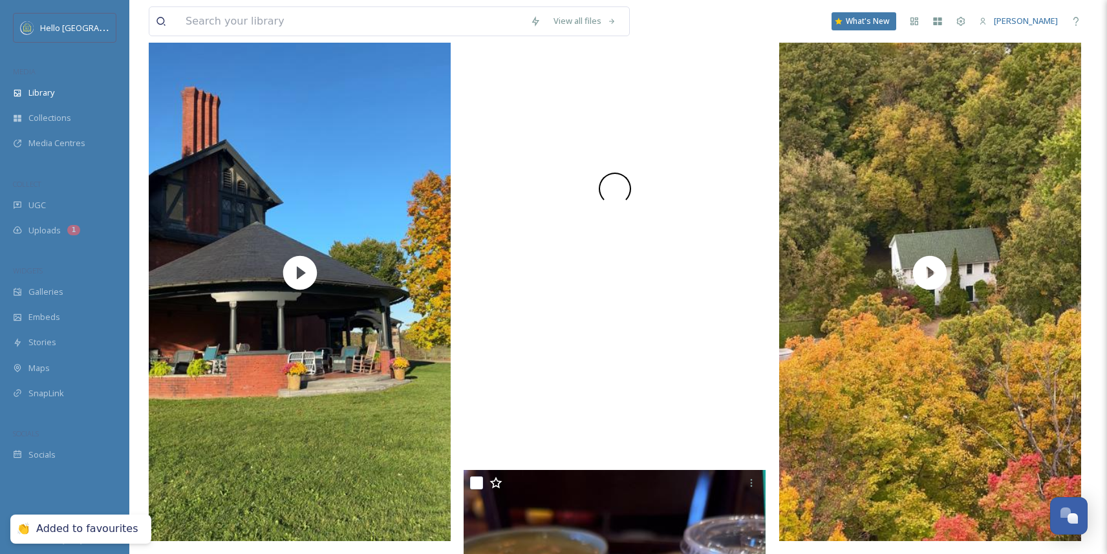
scroll to position [2888, 0]
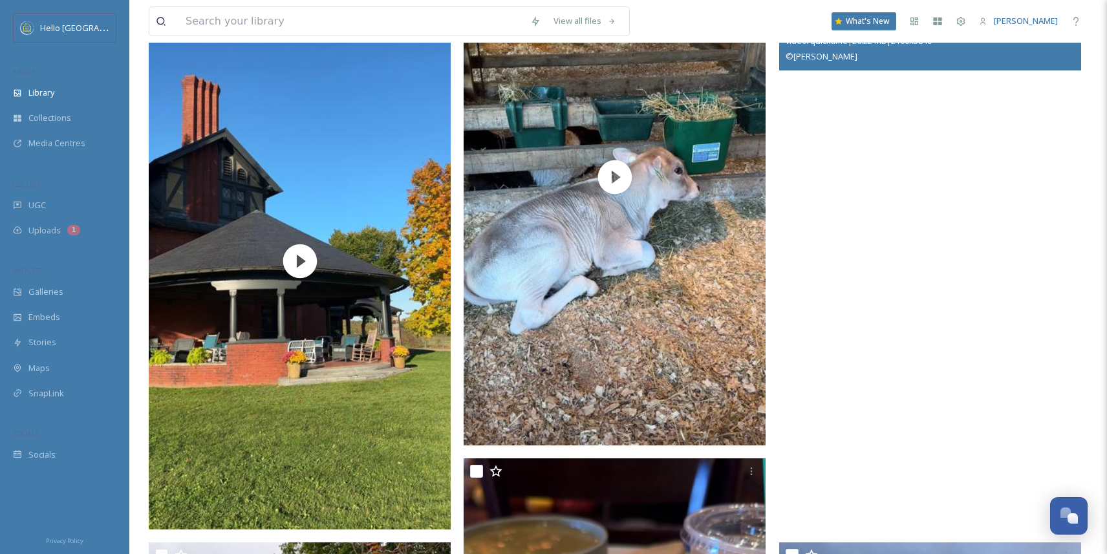
click at [850, 349] on video "Video Oct 16 2024, 10 51 34 AM.mov" at bounding box center [930, 261] width 302 height 537
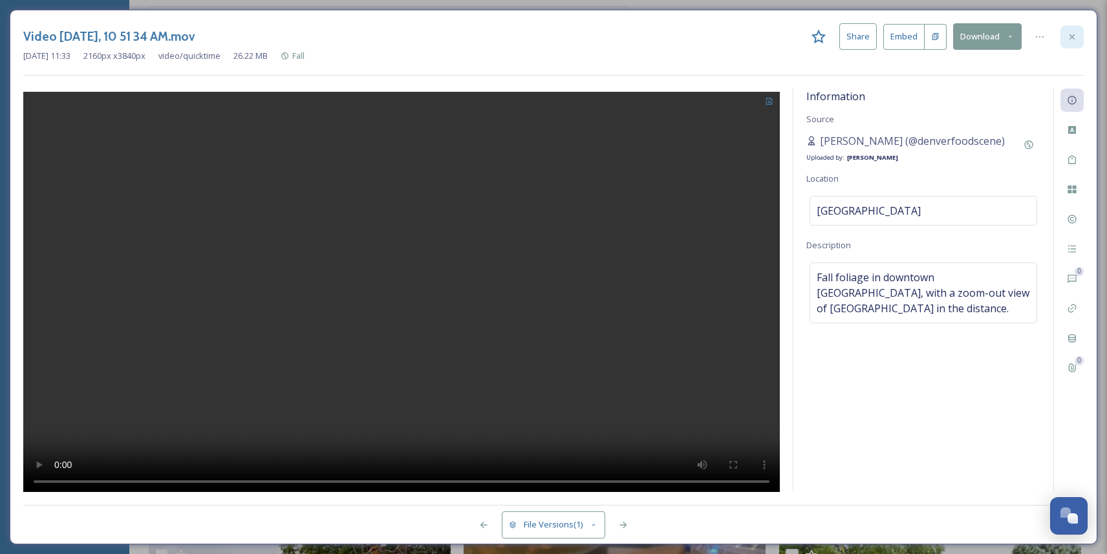
click at [1080, 43] on div at bounding box center [1072, 36] width 23 height 23
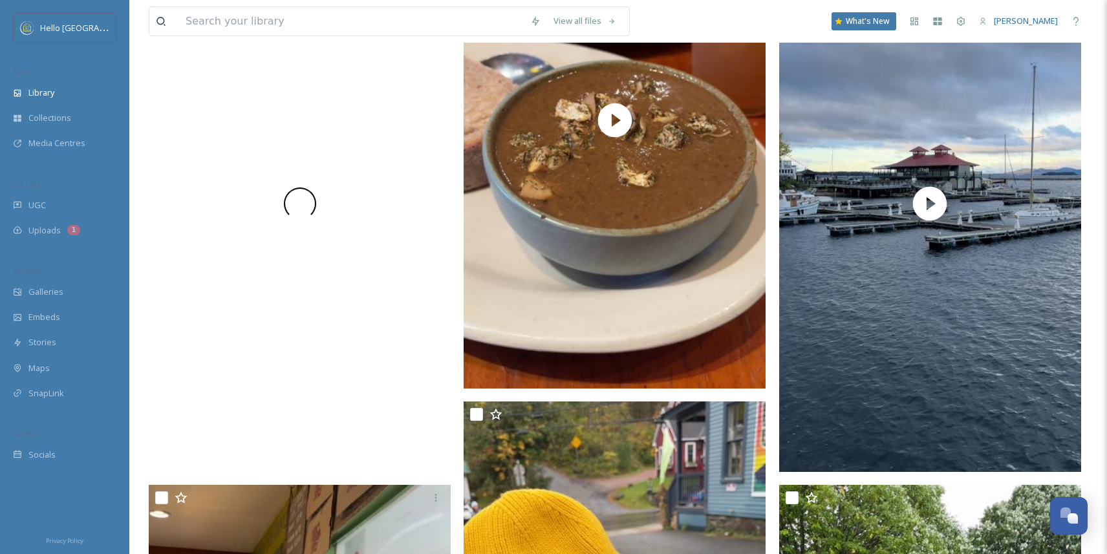
click at [354, 360] on div at bounding box center [300, 203] width 302 height 537
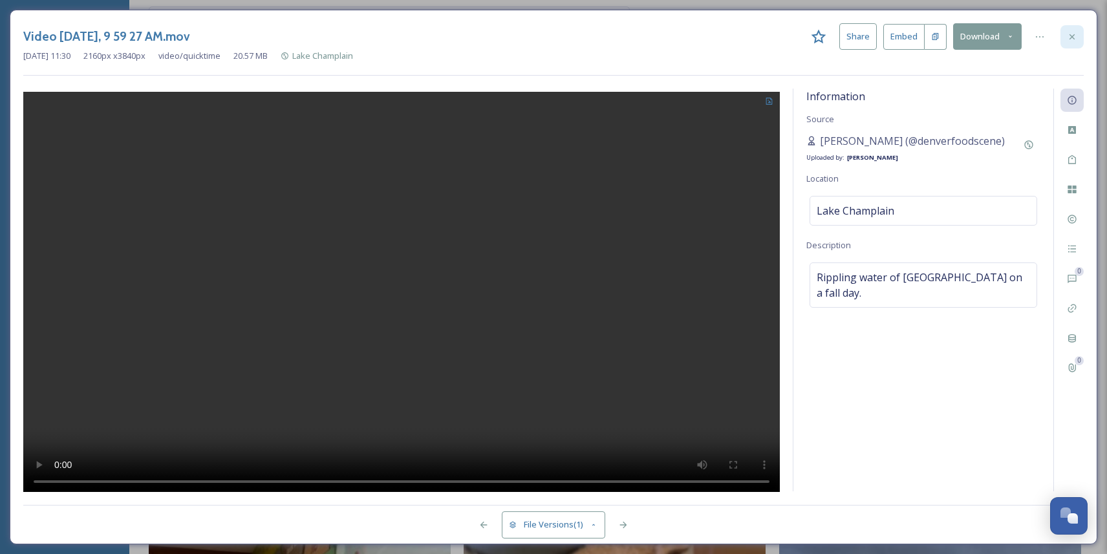
click at [1075, 36] on icon at bounding box center [1072, 37] width 10 height 10
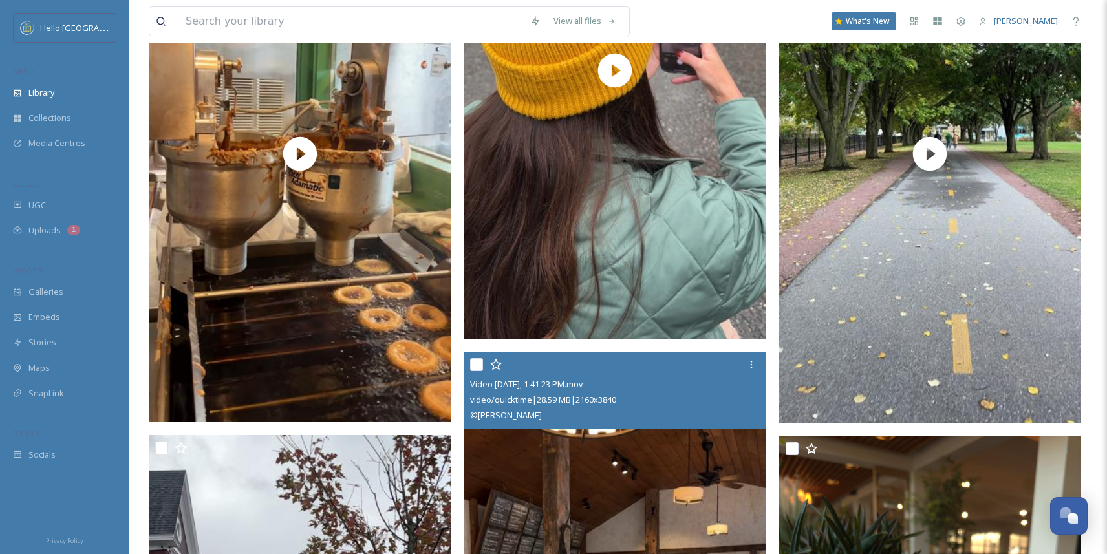
scroll to position [4118, 0]
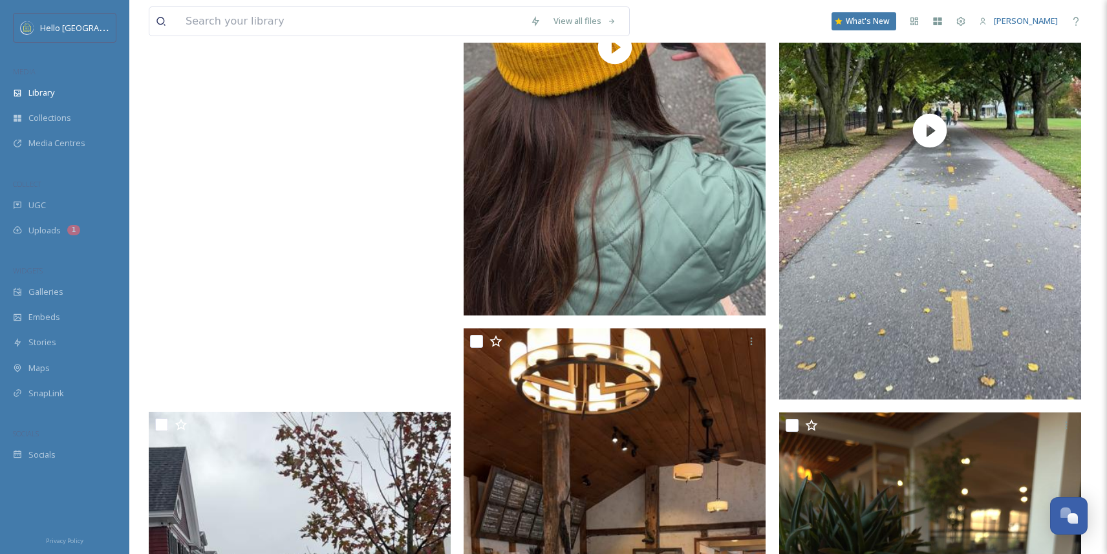
click at [341, 286] on video "Video Oct 15 2024, 12 43 38 PM.mov" at bounding box center [300, 130] width 302 height 537
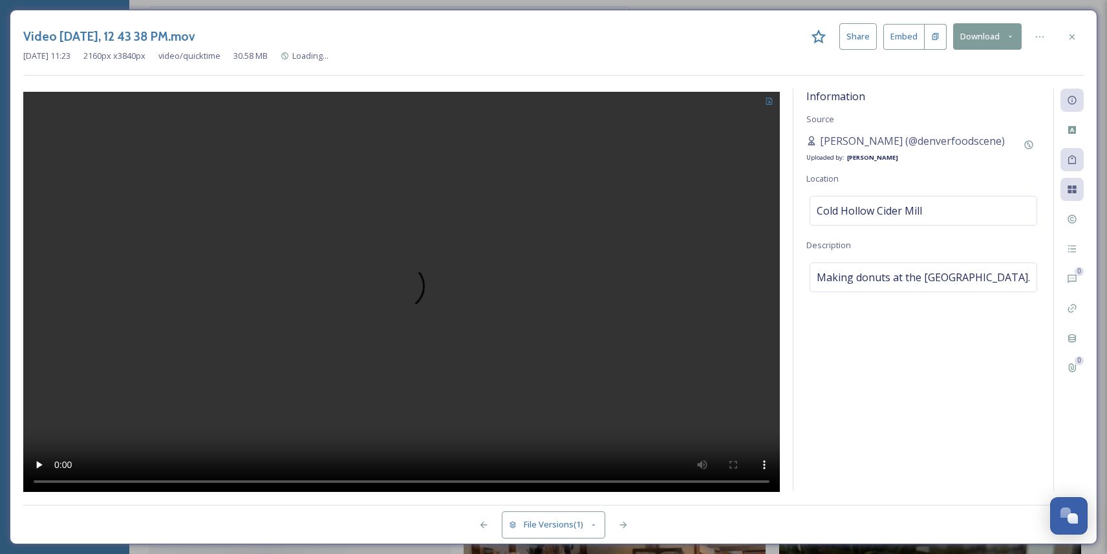
scroll to position [3569, 0]
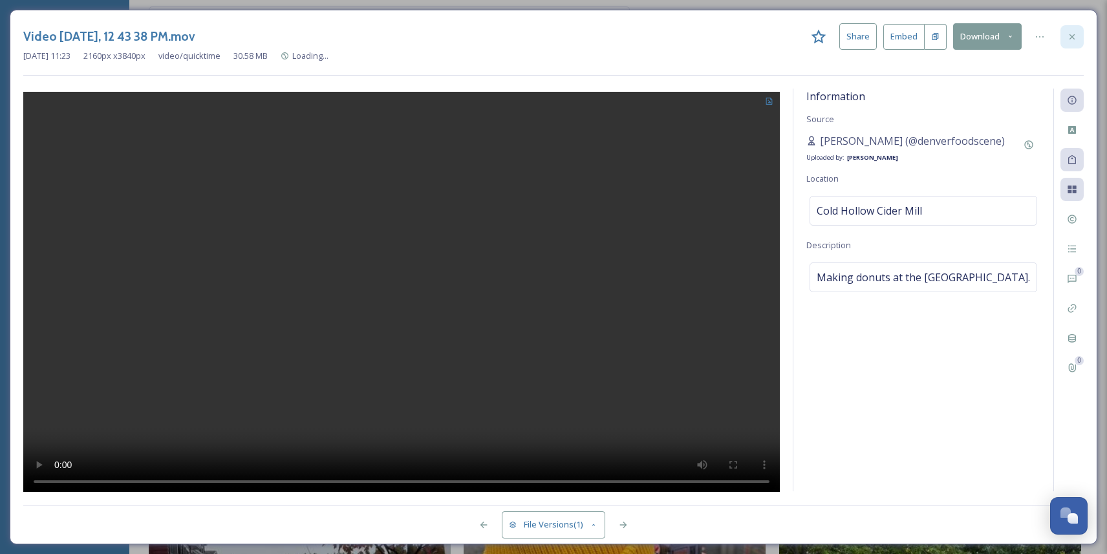
click at [1076, 36] on icon at bounding box center [1072, 37] width 10 height 10
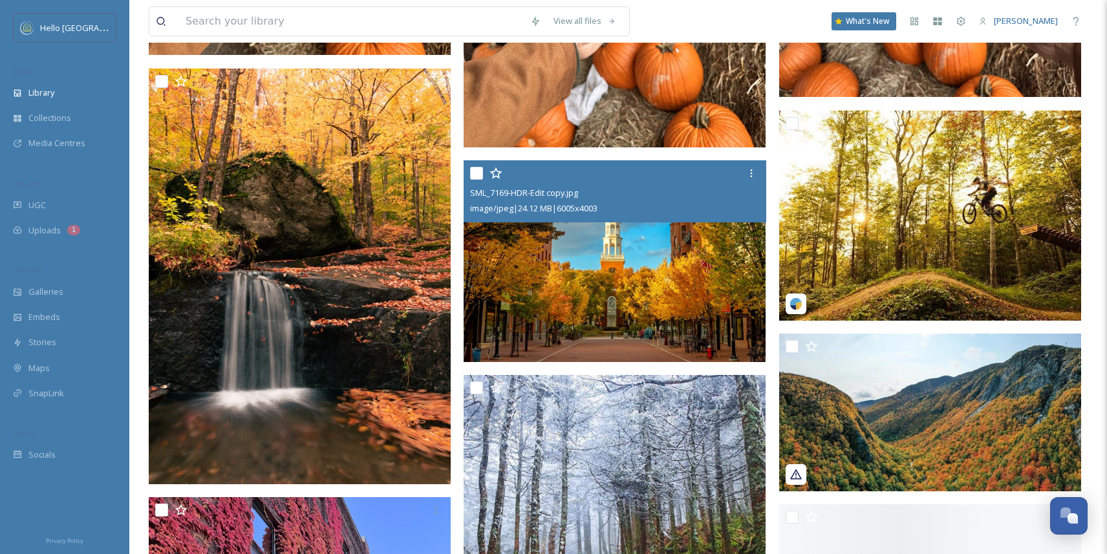
scroll to position [6922, 0]
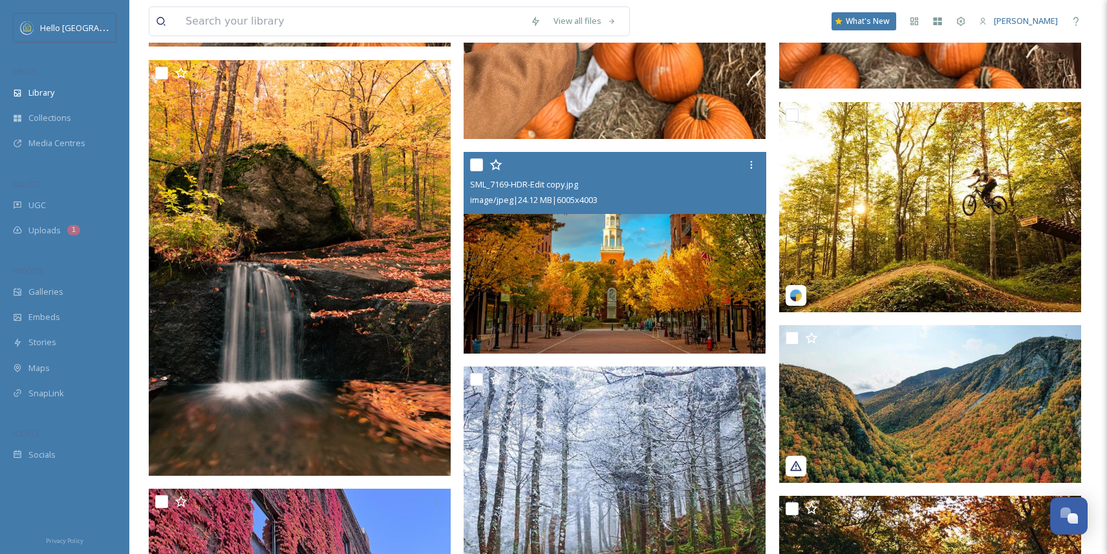
click at [653, 244] on img at bounding box center [615, 253] width 302 height 202
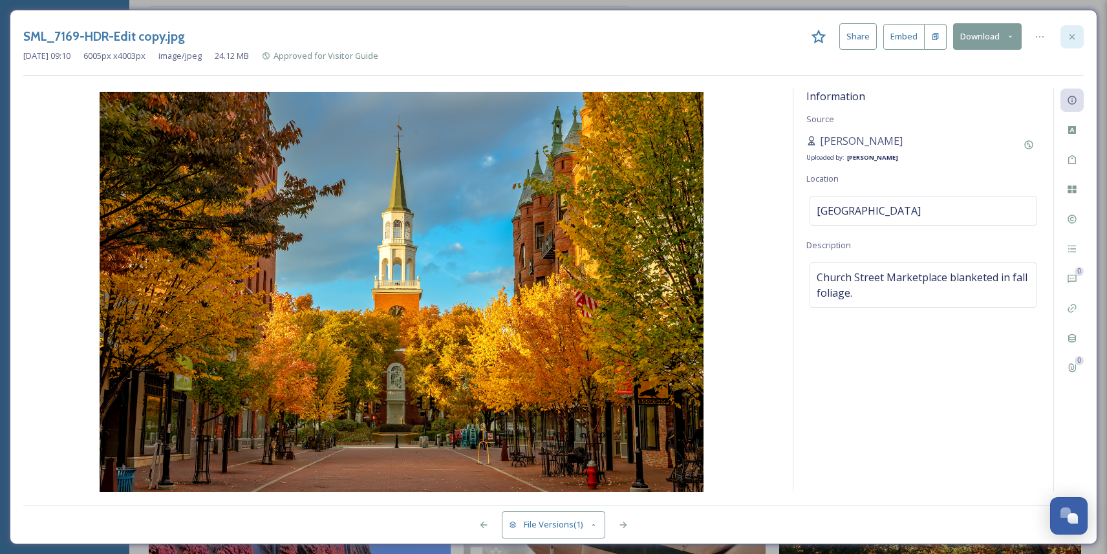
click at [1070, 35] on icon at bounding box center [1072, 37] width 10 height 10
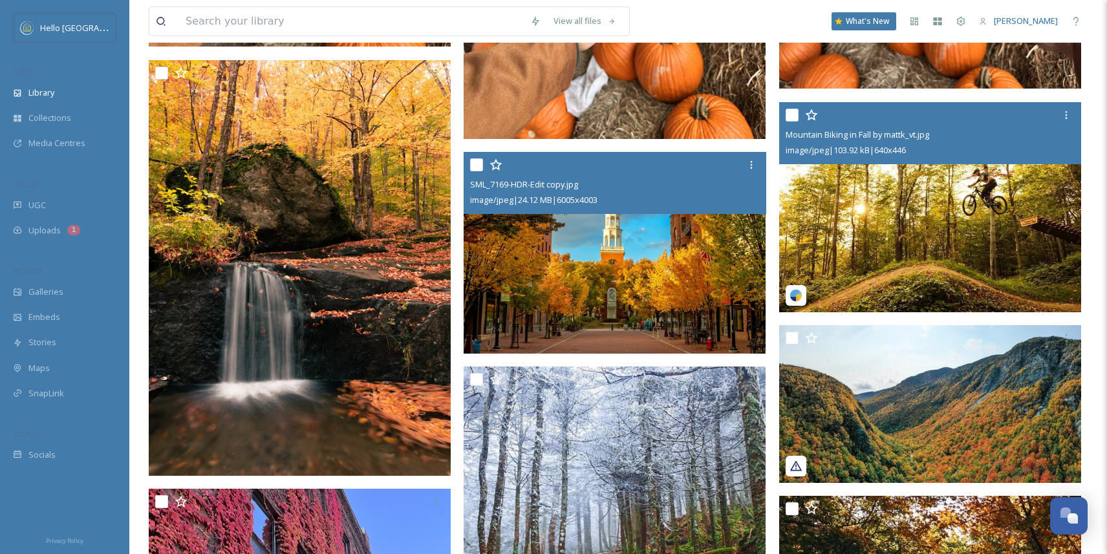
click at [874, 251] on img at bounding box center [930, 207] width 302 height 210
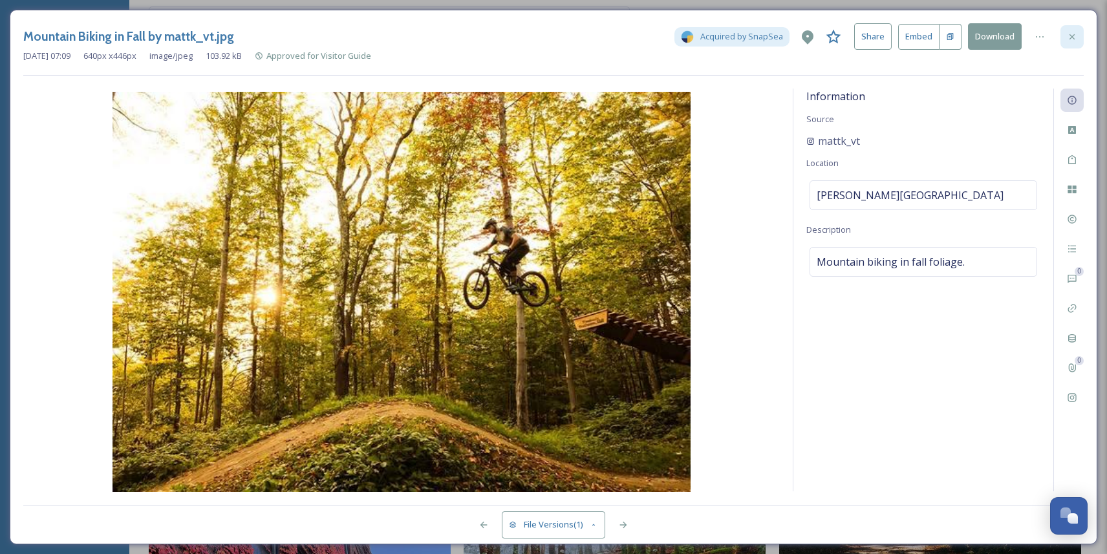
click at [1069, 39] on icon at bounding box center [1072, 37] width 10 height 10
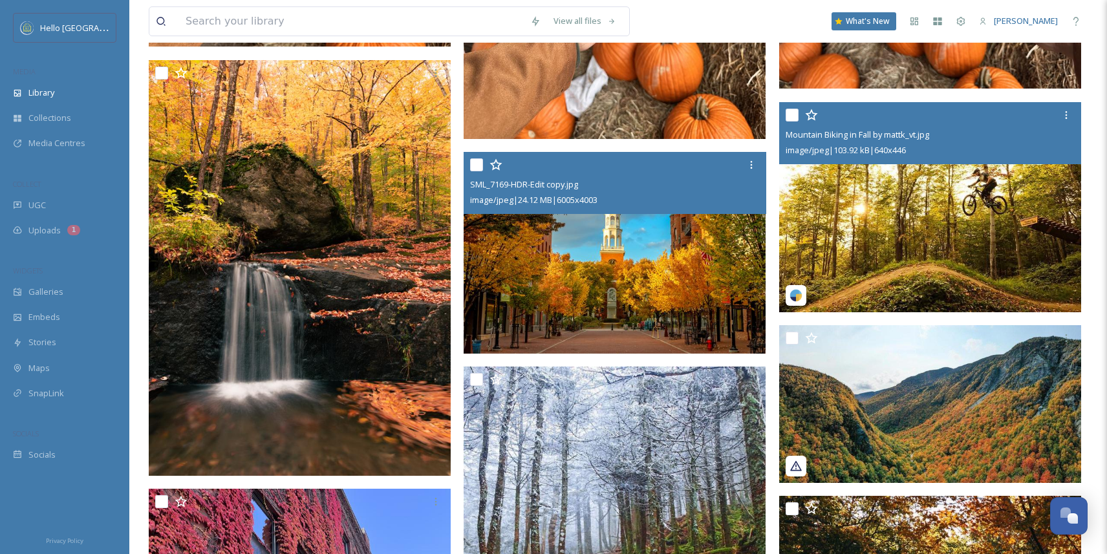
click at [795, 298] on img at bounding box center [796, 295] width 13 height 13
click at [892, 259] on img at bounding box center [930, 207] width 302 height 210
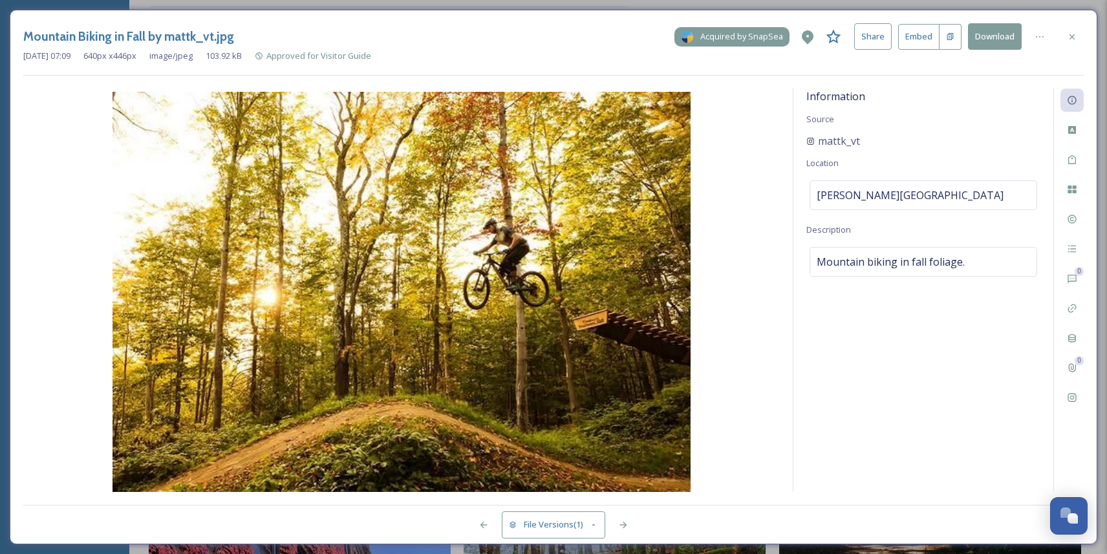
click at [728, 40] on span "Acquired by SnapSea" at bounding box center [741, 36] width 83 height 12
click at [620, 522] on icon at bounding box center [623, 525] width 10 height 10
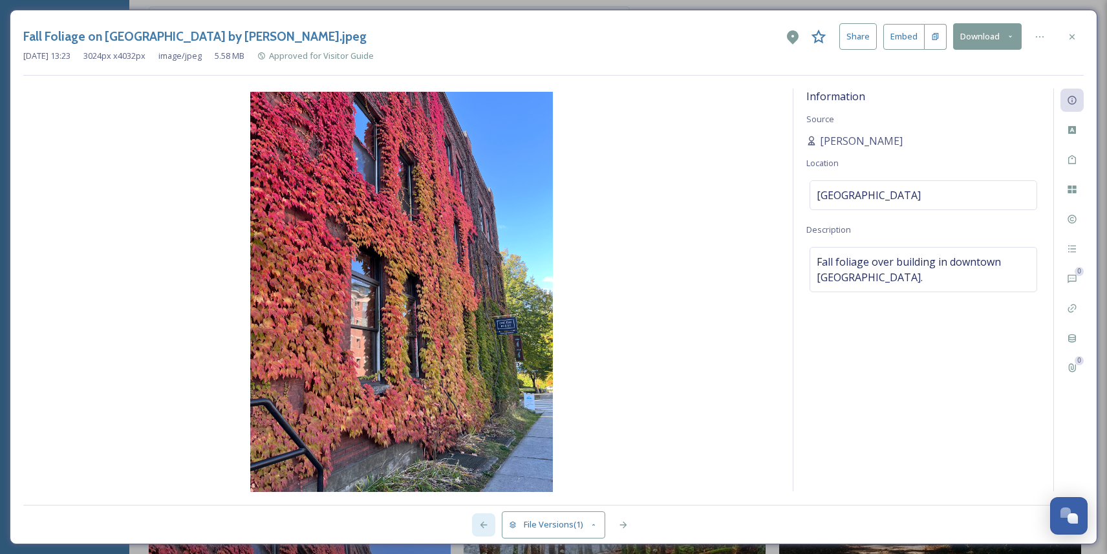
click at [483, 526] on icon at bounding box center [484, 525] width 10 height 10
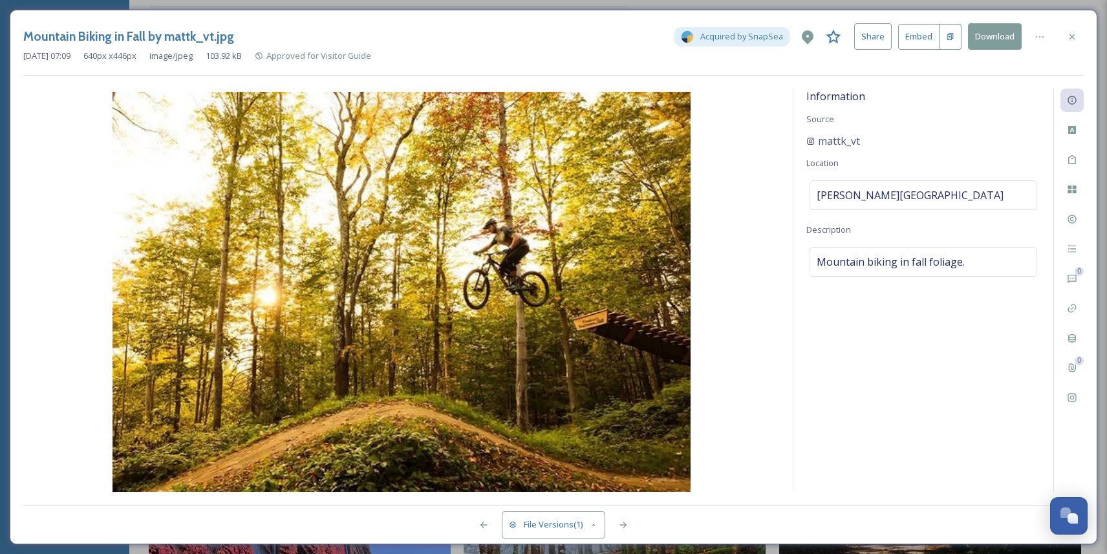
click at [539, 369] on img at bounding box center [401, 293] width 757 height 403
click at [844, 142] on span "mattk_vt" at bounding box center [839, 141] width 42 height 16
click at [643, 243] on img at bounding box center [401, 293] width 757 height 403
drag, startPoint x: 888, startPoint y: 139, endPoint x: 800, endPoint y: 140, distance: 88.0
click at [800, 140] on div "Information Source mattk_vt Location Bolton Valley Resort Description Mountain …" at bounding box center [924, 290] width 260 height 403
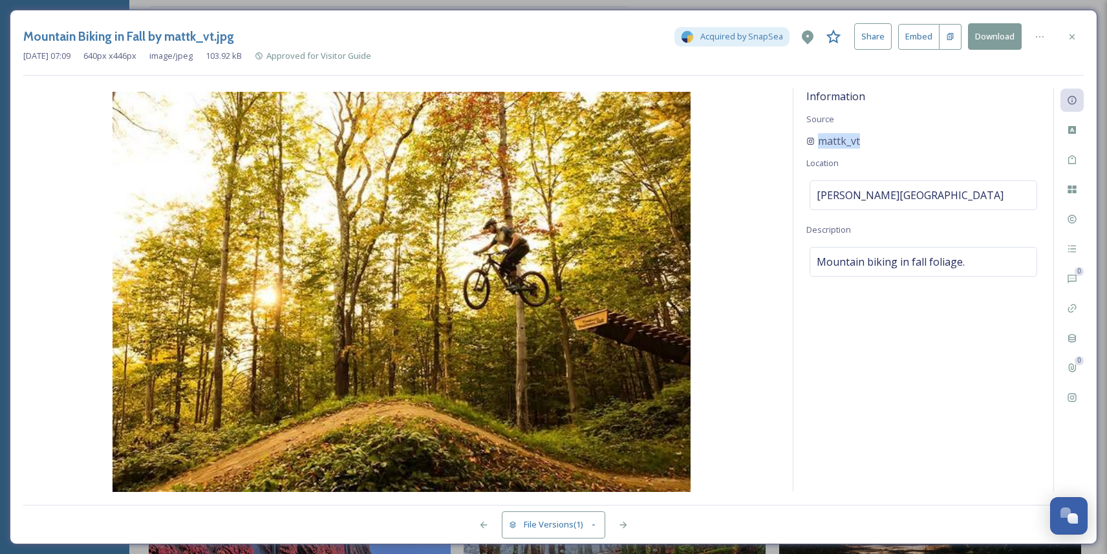
copy span "mattk_vt"
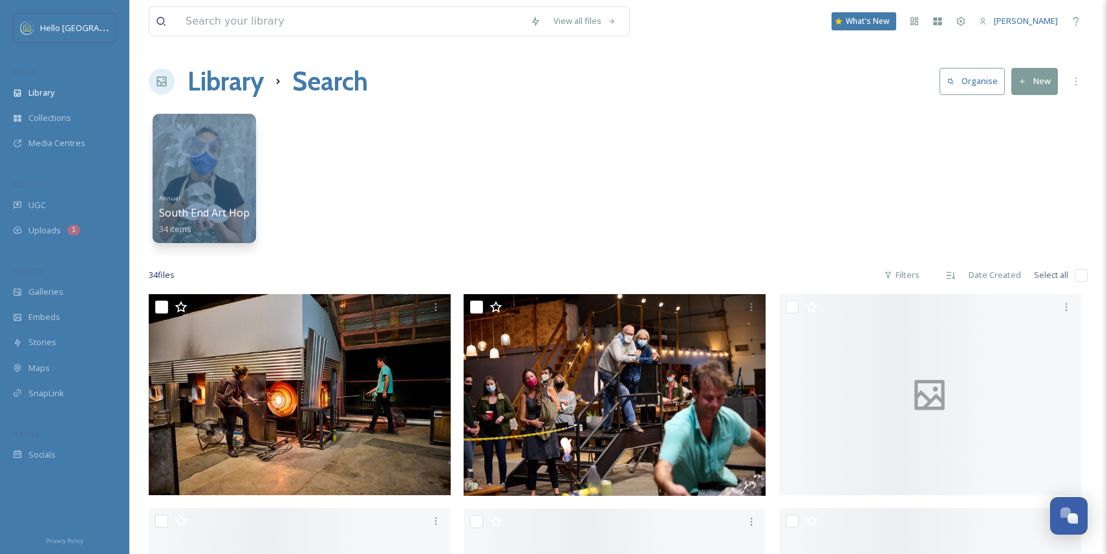
scroll to position [2933, 0]
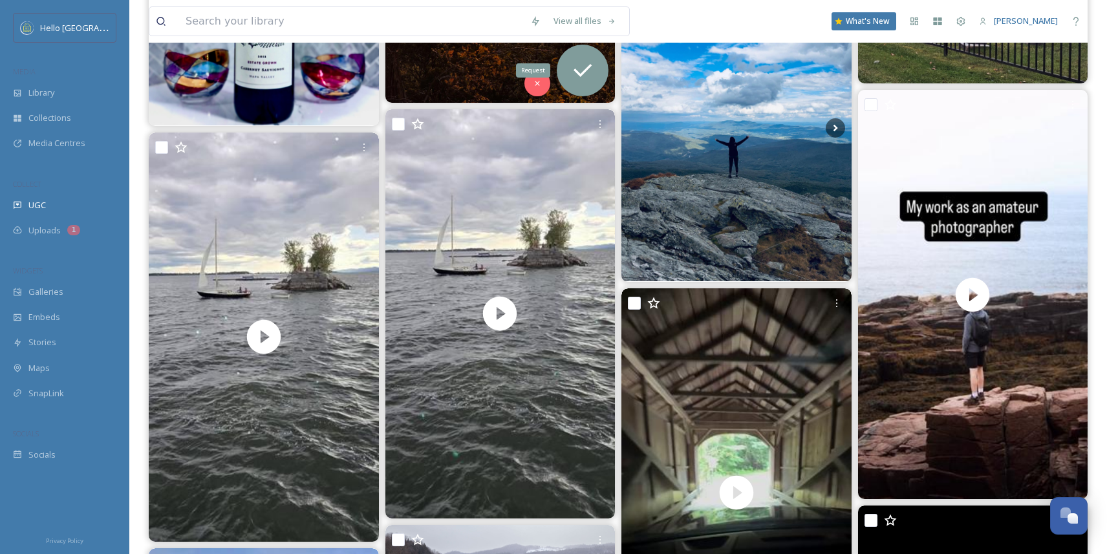
scroll to position [647, 0]
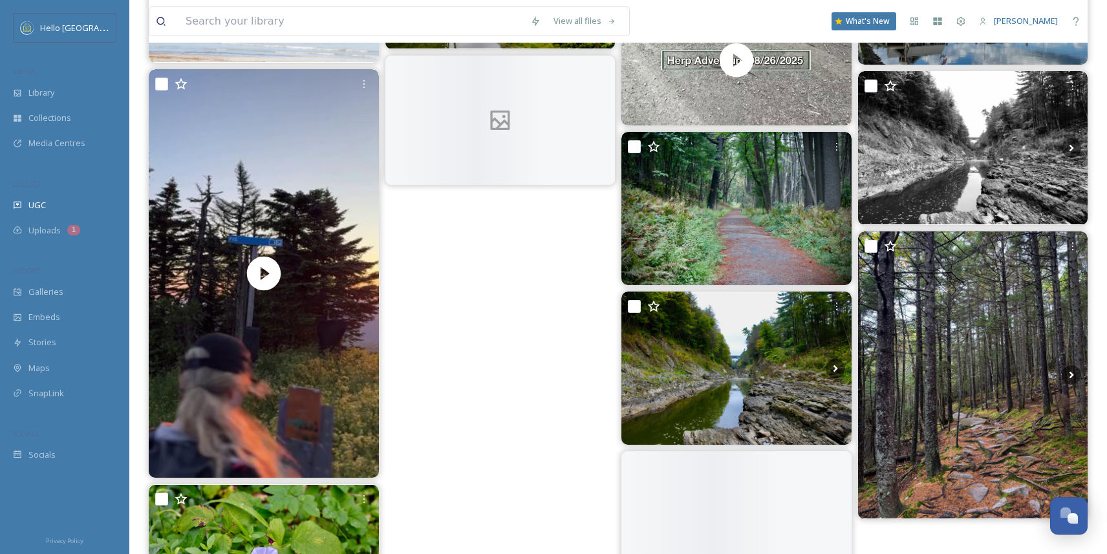
scroll to position [2492, 0]
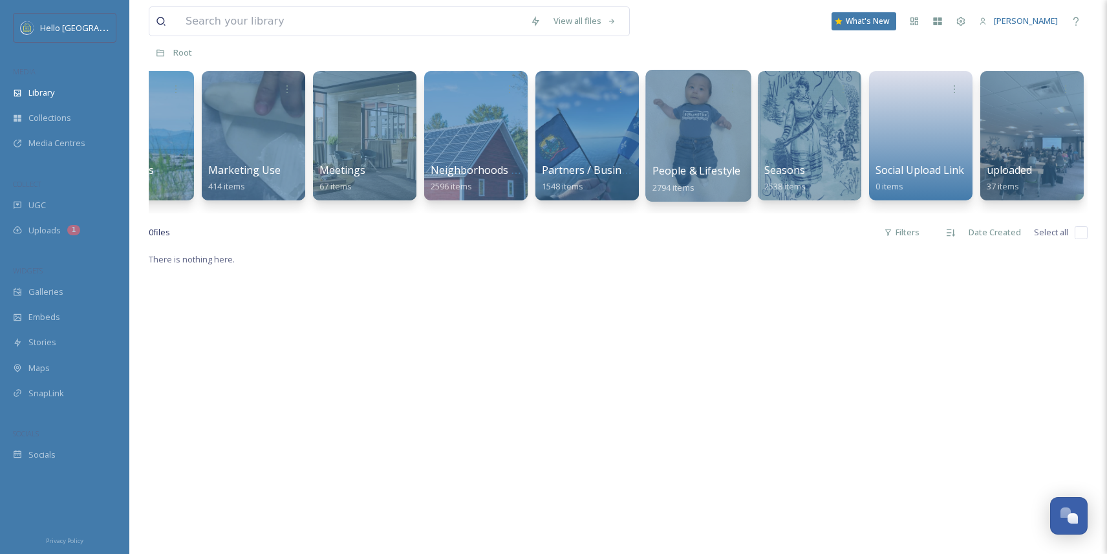
scroll to position [136, 0]
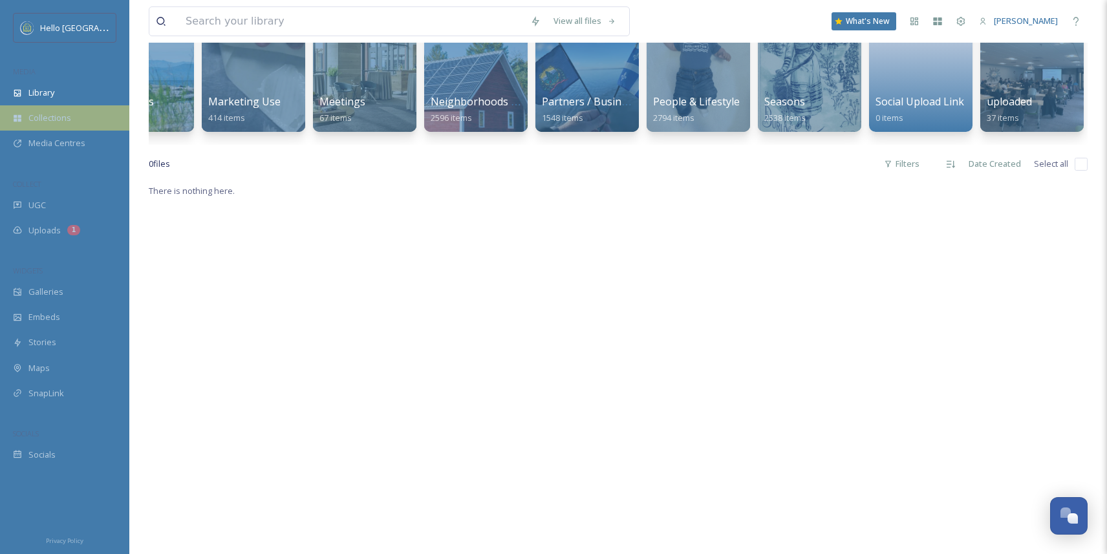
click at [69, 127] on div "Collections" at bounding box center [64, 117] width 129 height 25
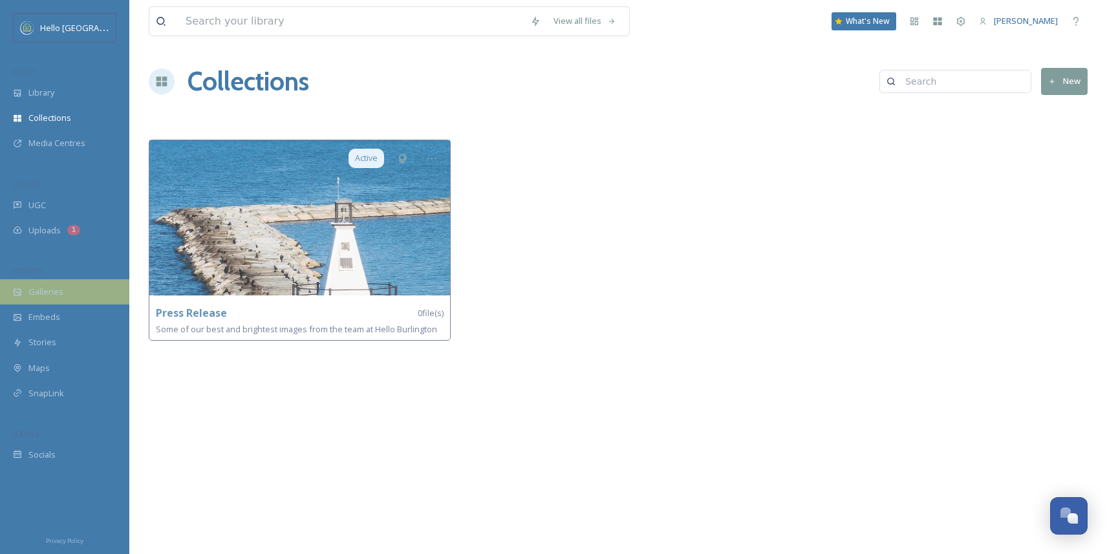
click at [52, 293] on span "Galleries" at bounding box center [45, 292] width 35 height 12
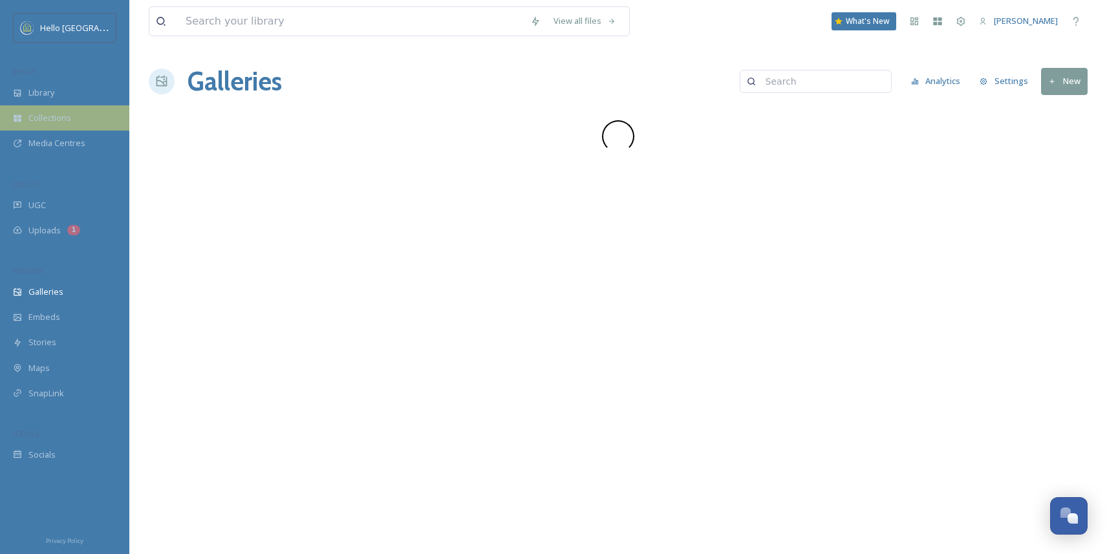
click at [58, 124] on div "Collections" at bounding box center [64, 117] width 129 height 25
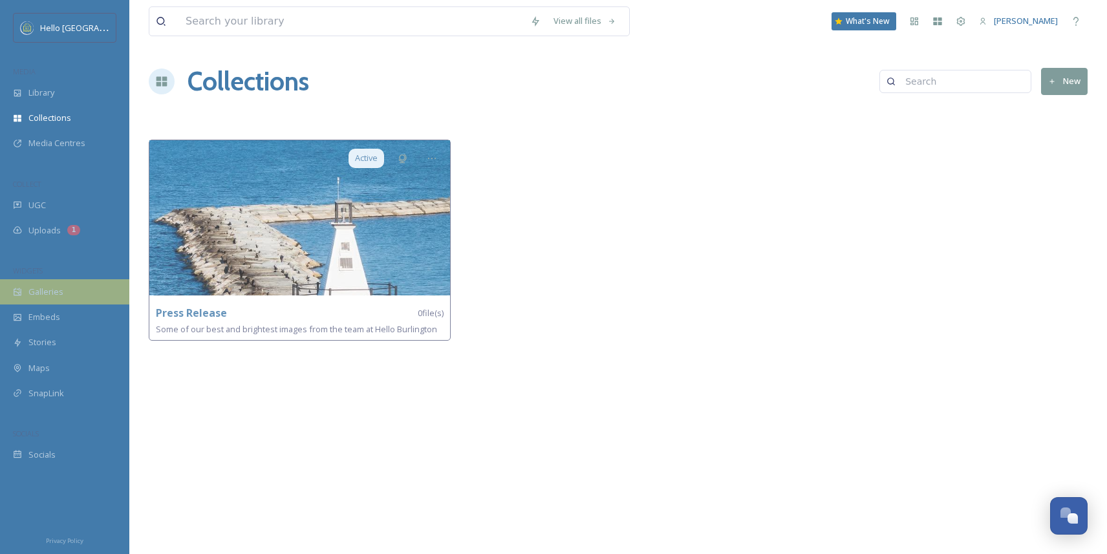
click at [54, 292] on span "Galleries" at bounding box center [45, 292] width 35 height 12
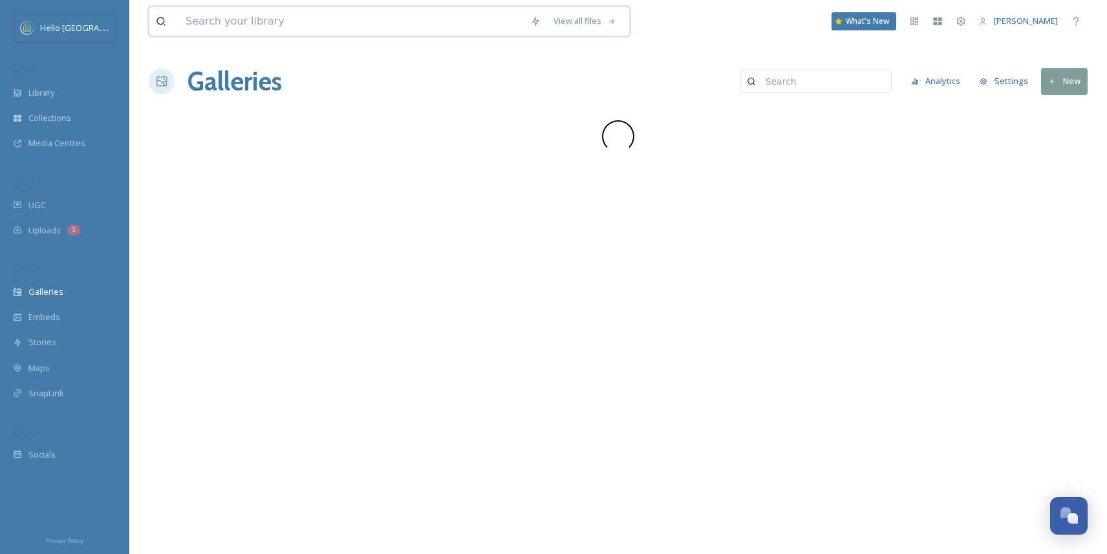
click at [281, 23] on input at bounding box center [351, 21] width 345 height 28
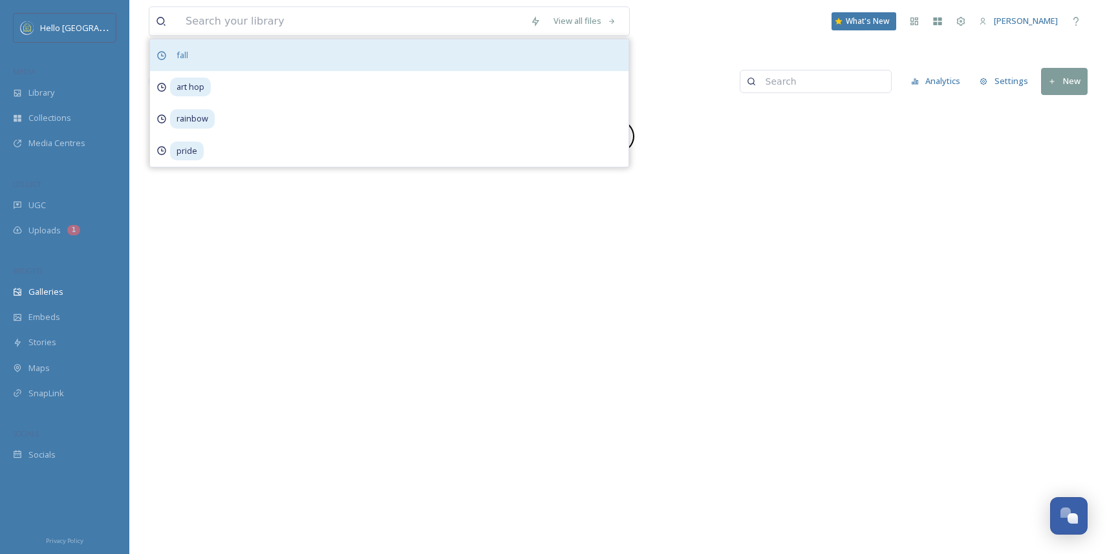
click at [243, 58] on div "fall" at bounding box center [389, 55] width 479 height 32
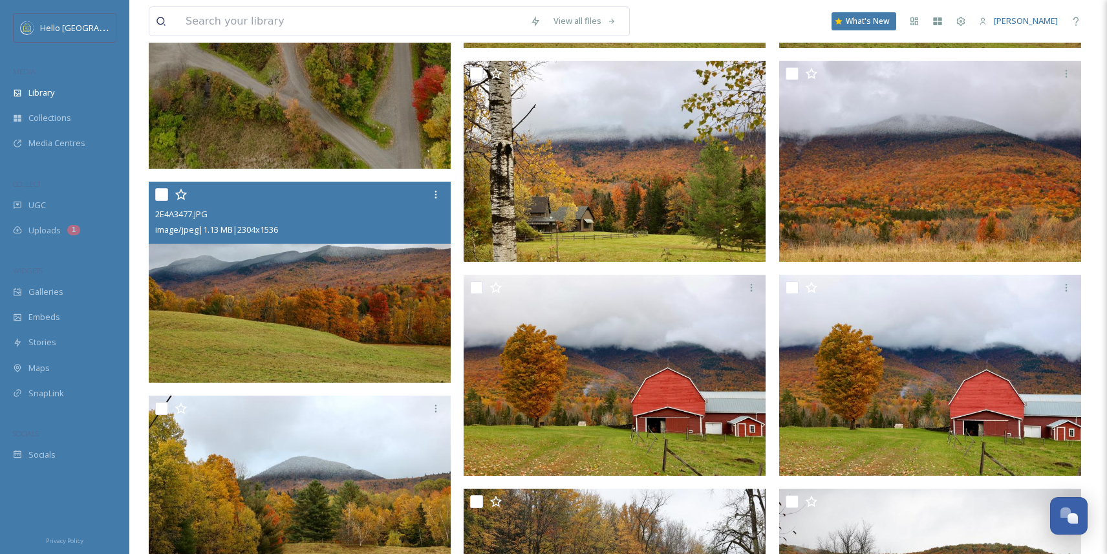
scroll to position [1081, 0]
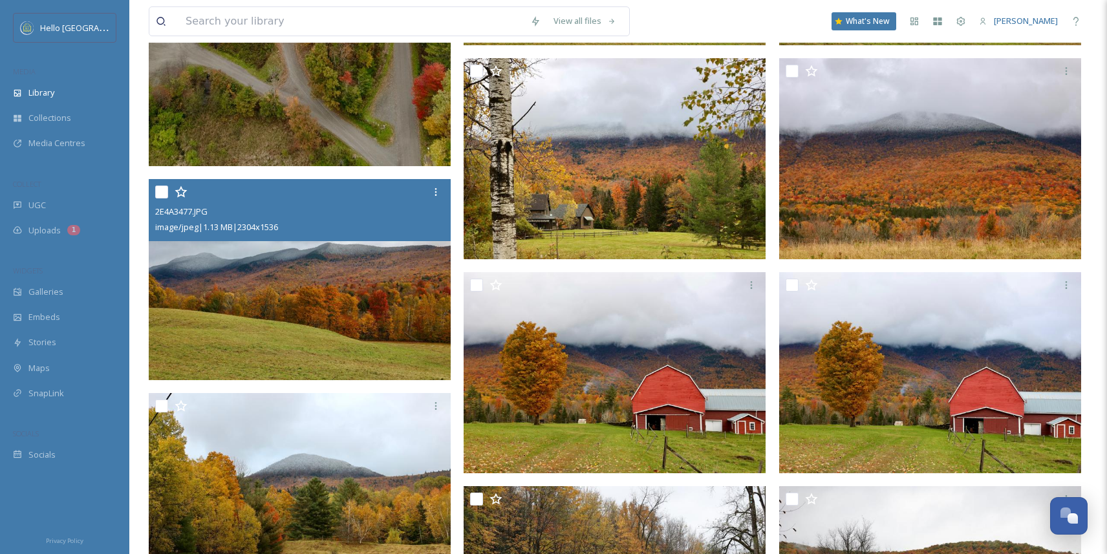
click at [336, 276] on img at bounding box center [300, 280] width 302 height 202
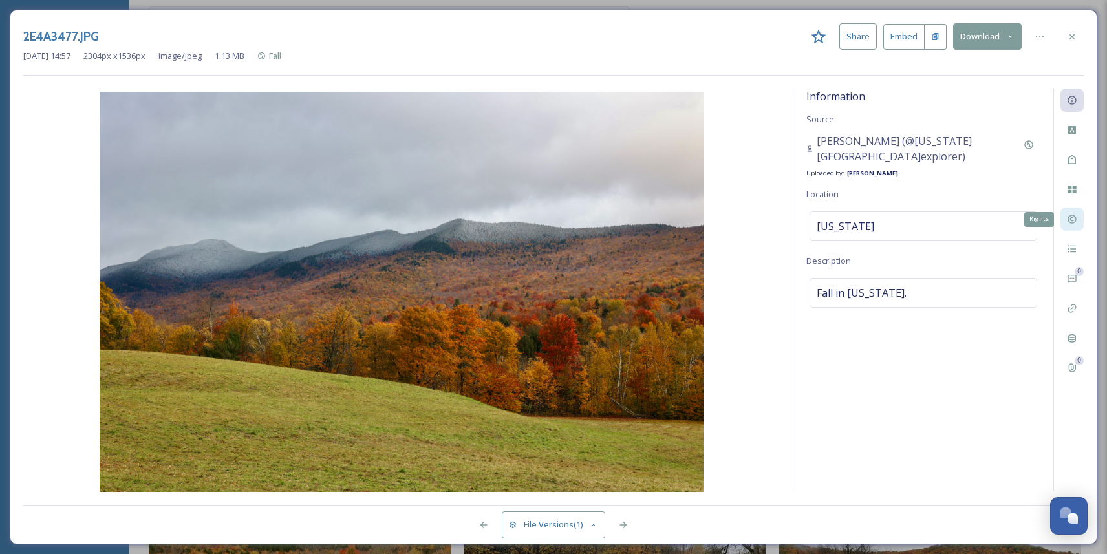
click at [1075, 216] on icon at bounding box center [1072, 219] width 8 height 8
